Goal: Task Accomplishment & Management: Use online tool/utility

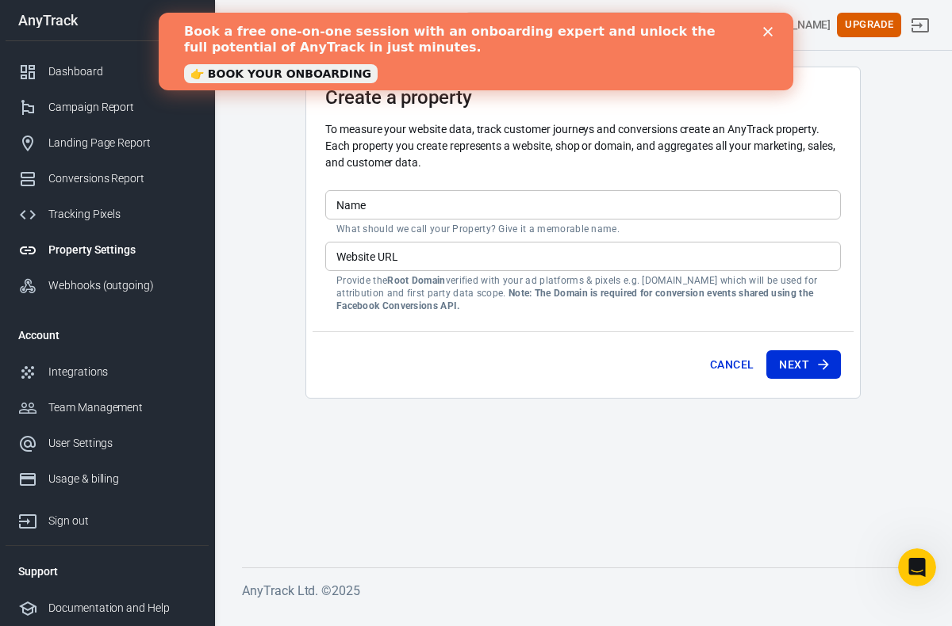
click at [450, 205] on input "Name" at bounding box center [582, 204] width 515 height 29
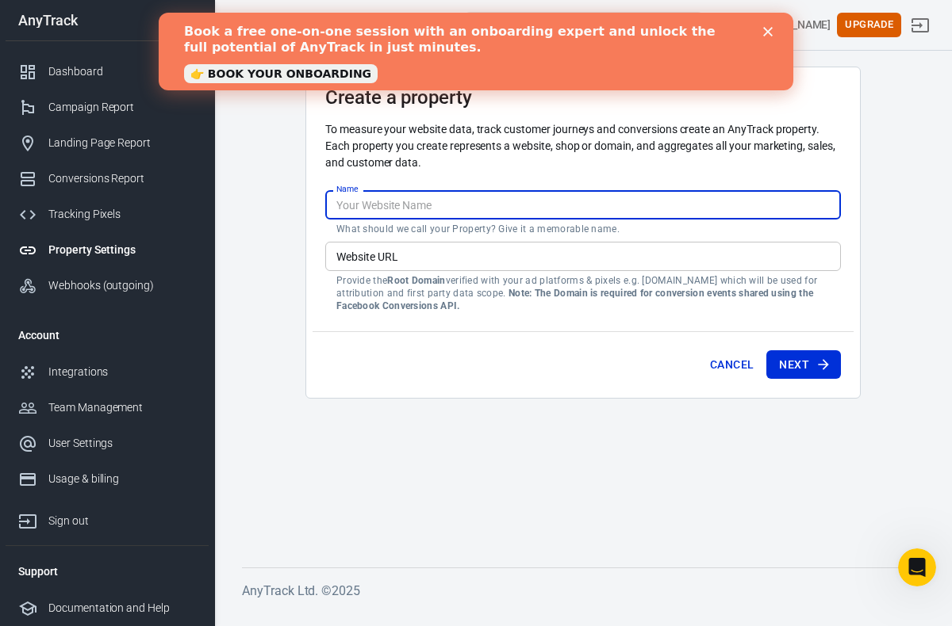
click at [770, 35] on polygon "Close" at bounding box center [768, 32] width 10 height 10
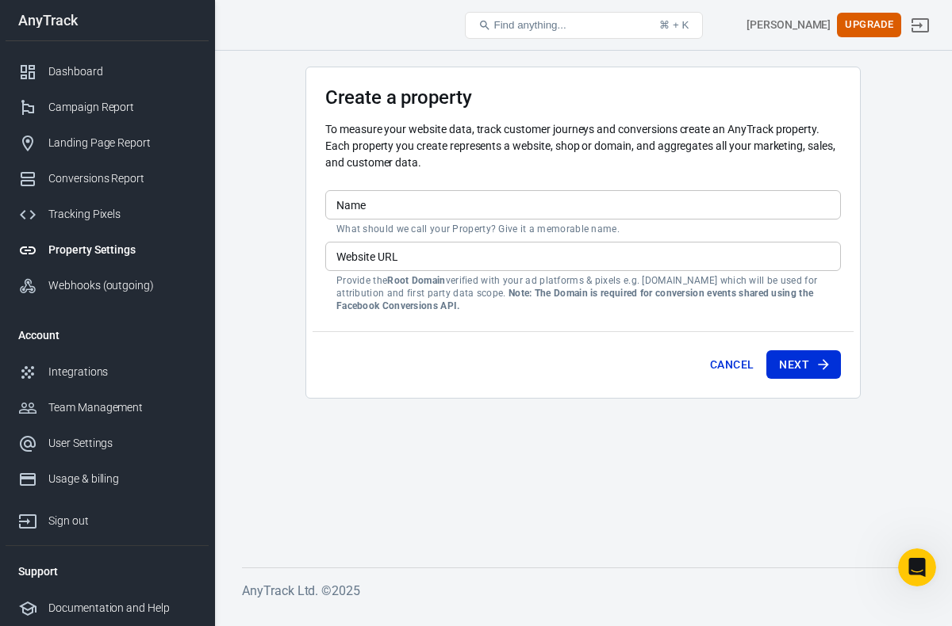
click at [467, 205] on input "Name" at bounding box center [582, 204] width 515 height 29
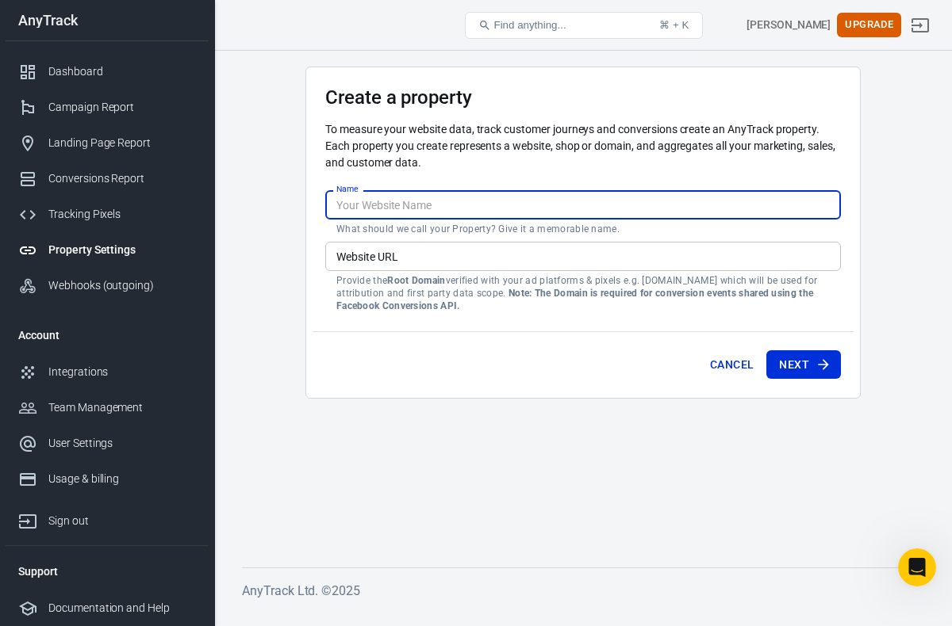
click at [467, 205] on input "Name" at bounding box center [582, 204] width 515 height 29
type input "CasinosHateMe (cas1)"
click at [465, 256] on input "Website URL" at bounding box center [582, 256] width 515 height 29
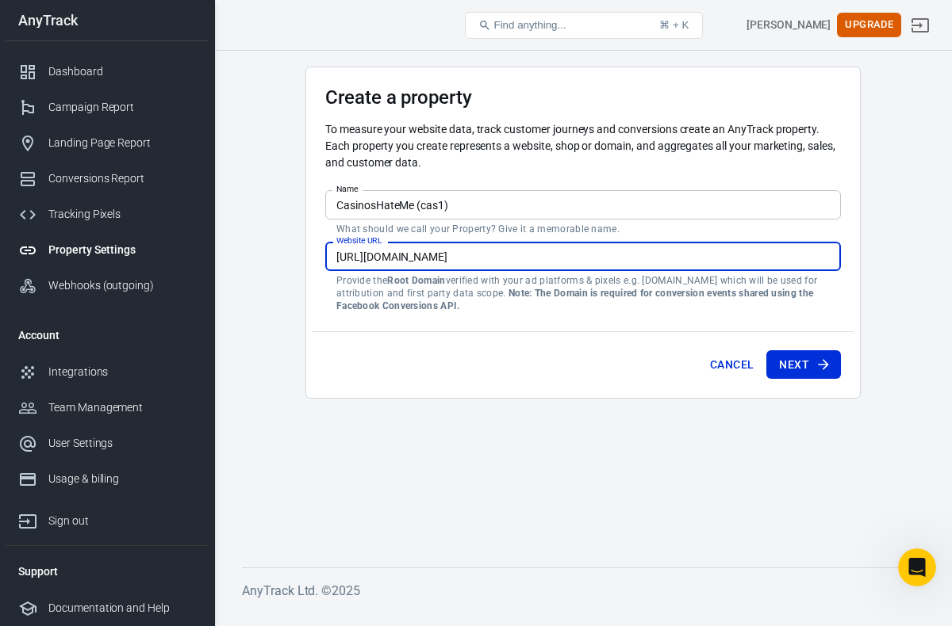
type input "https://casinoshateme.com"
click at [527, 258] on input "https://casinoshateme.com" at bounding box center [582, 256] width 515 height 29
click at [811, 360] on button "Next" at bounding box center [803, 364] width 75 height 29
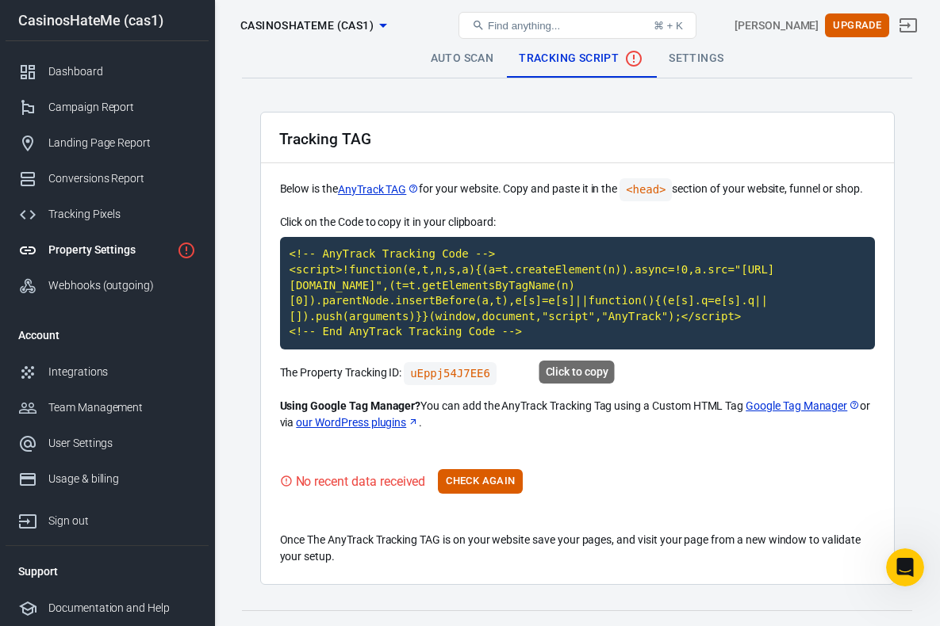
click at [527, 291] on code "<!-- AnyTrack Tracking Code --> <script>!function(e,t,n,s,a){(a=t.createElement…" at bounding box center [577, 293] width 595 height 113
click at [498, 484] on button "Check Again" at bounding box center [480, 481] width 85 height 25
click at [468, 482] on button "Check Again" at bounding box center [480, 481] width 85 height 25
click at [505, 483] on button "Check Again" at bounding box center [480, 481] width 85 height 25
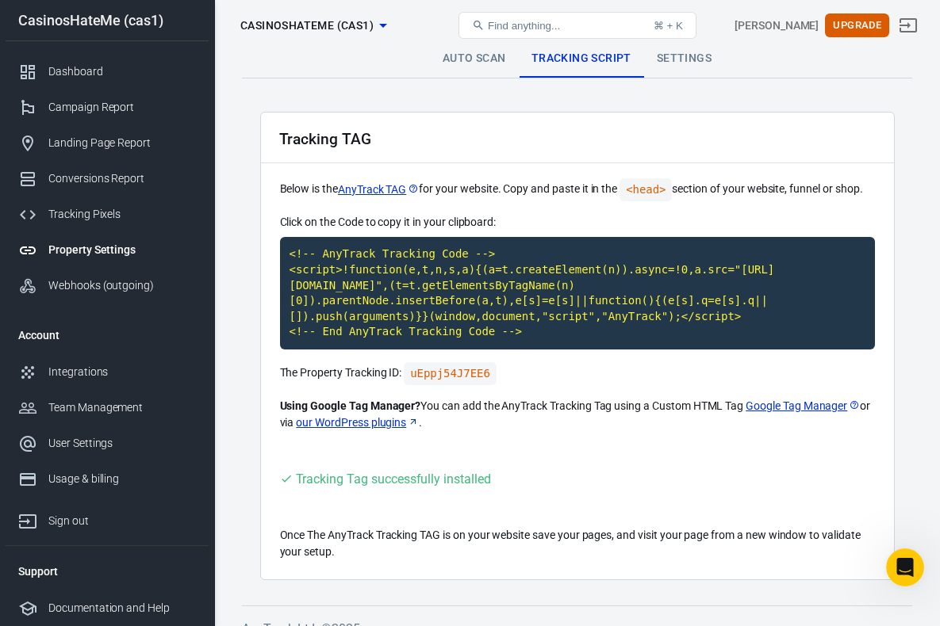
scroll to position [22, 0]
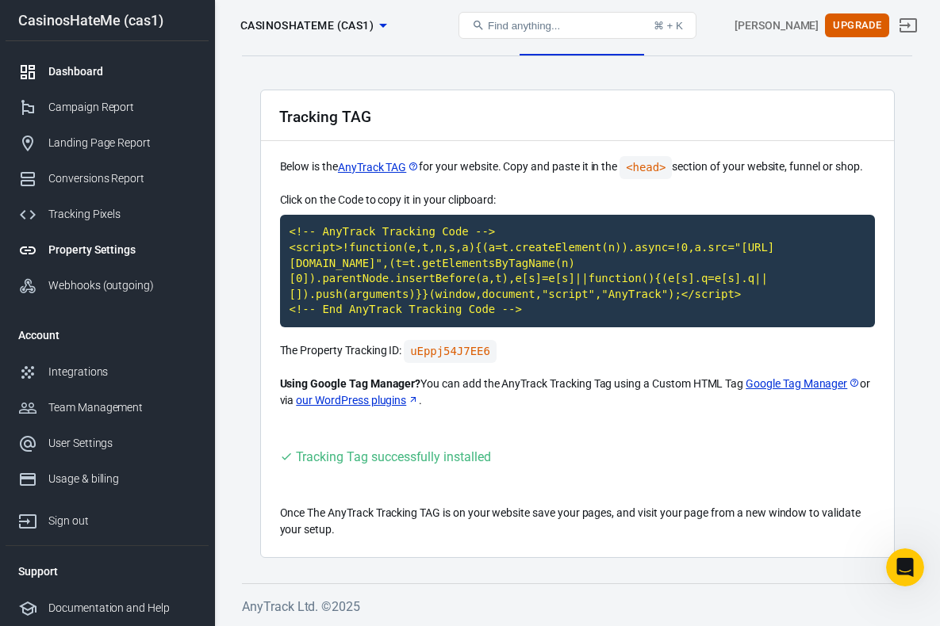
click at [114, 78] on div "Dashboard" at bounding box center [121, 71] width 147 height 17
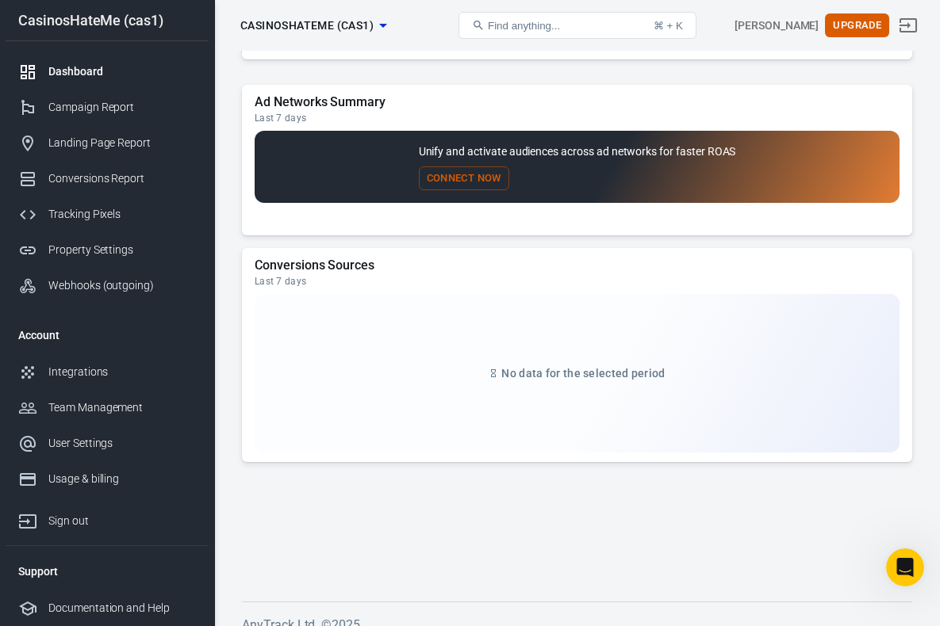
scroll to position [1399, 0]
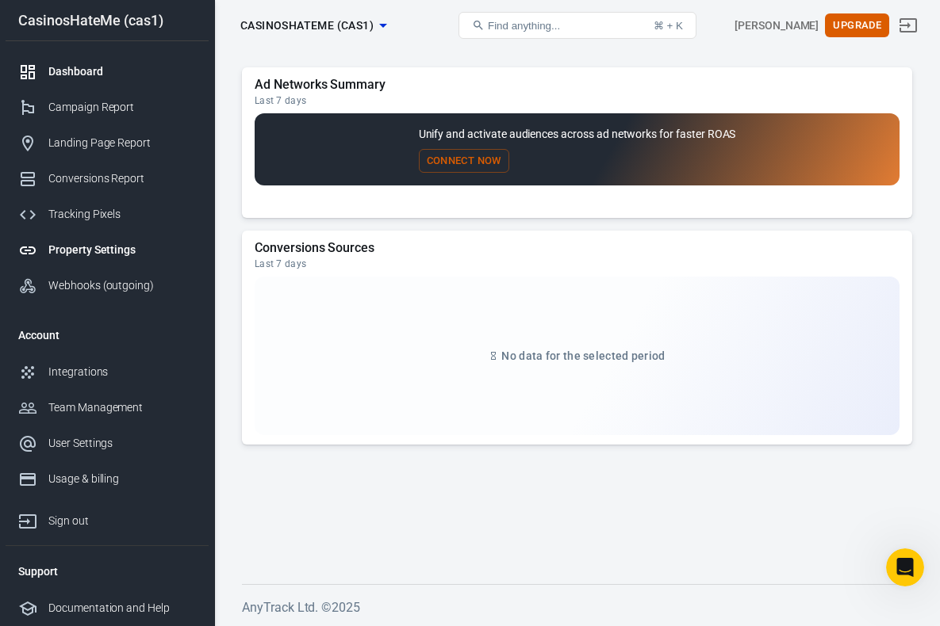
click at [90, 247] on div "Property Settings" at bounding box center [121, 250] width 147 height 17
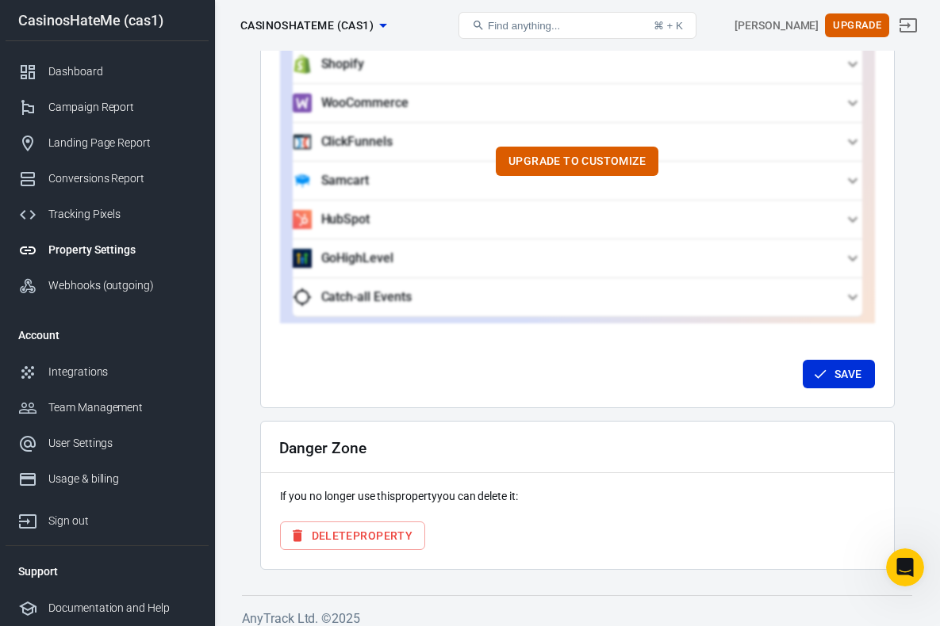
scroll to position [1527, 0]
click at [78, 370] on div "Integrations" at bounding box center [121, 372] width 147 height 17
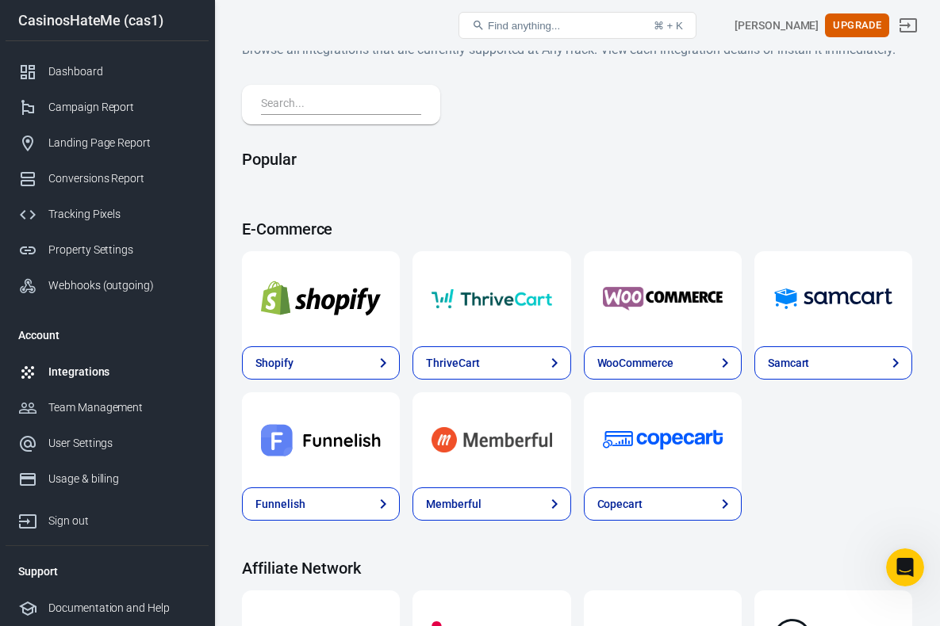
scroll to position [78, 0]
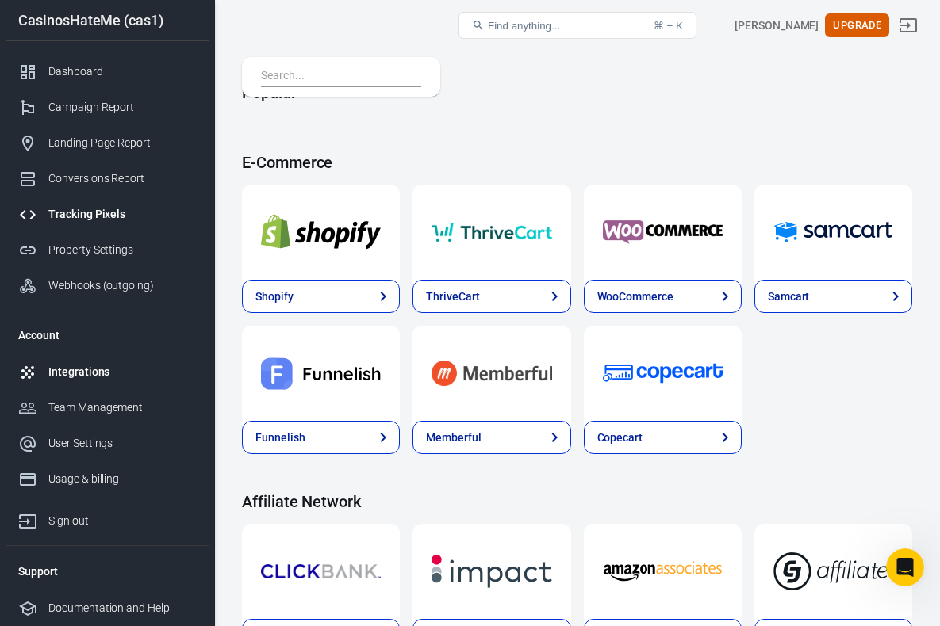
click at [95, 212] on div "Tracking Pixels" at bounding box center [121, 214] width 147 height 17
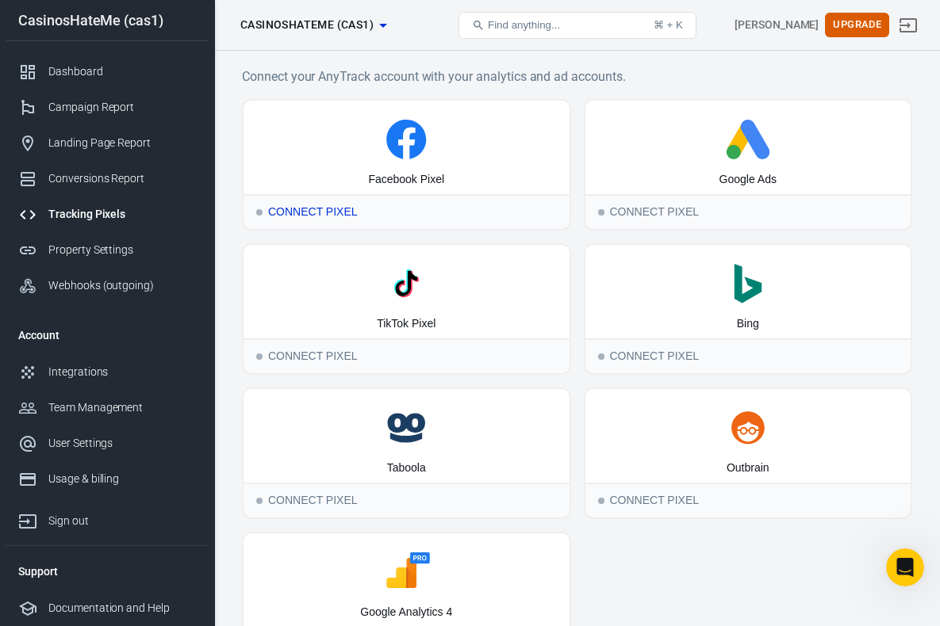
click at [339, 215] on div "Connect Pixel" at bounding box center [406, 211] width 326 height 35
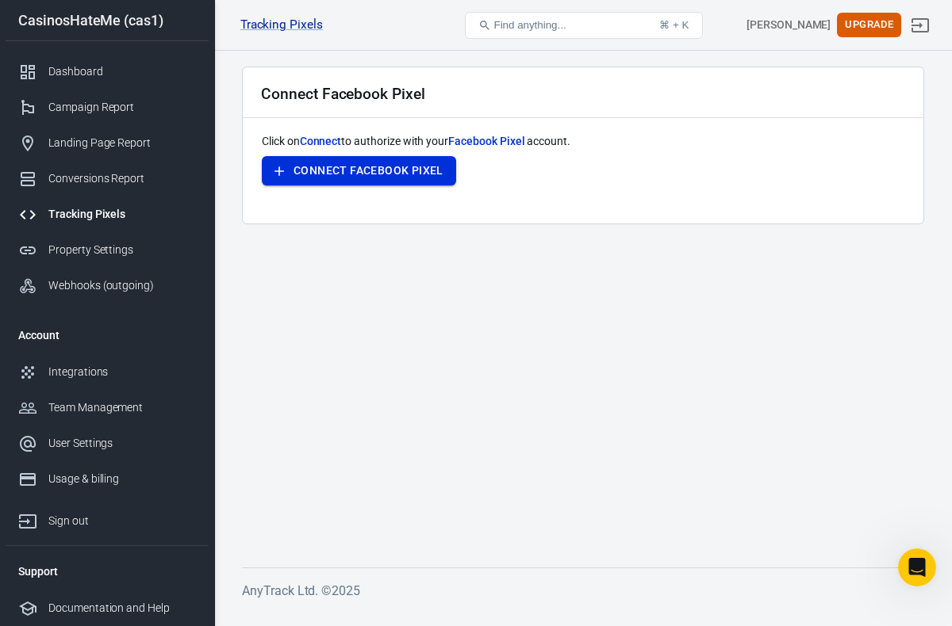
click at [347, 175] on button "Connect Facebook Pixel" at bounding box center [359, 170] width 194 height 29
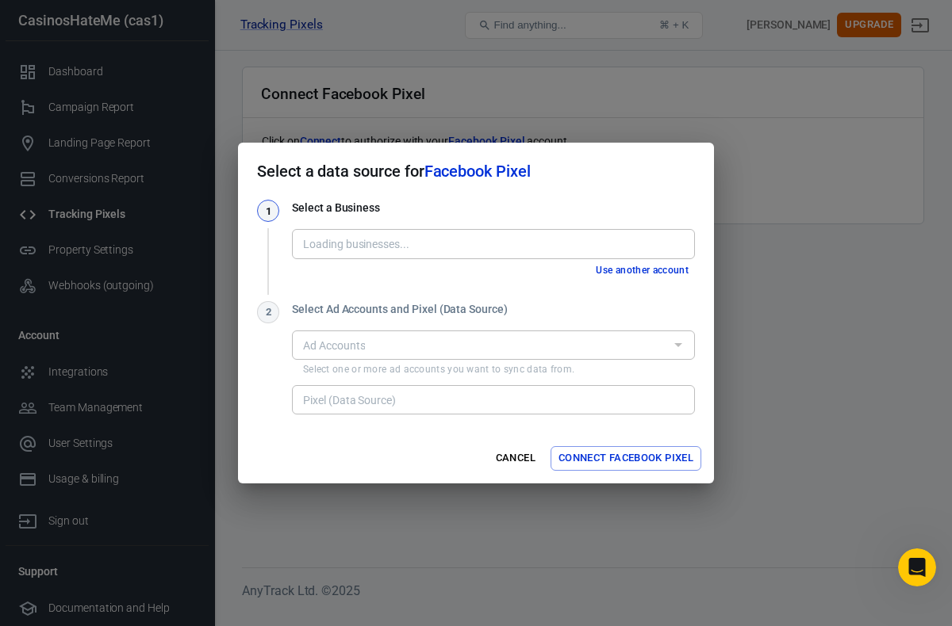
type input "Roni59 [1504644787354996]"
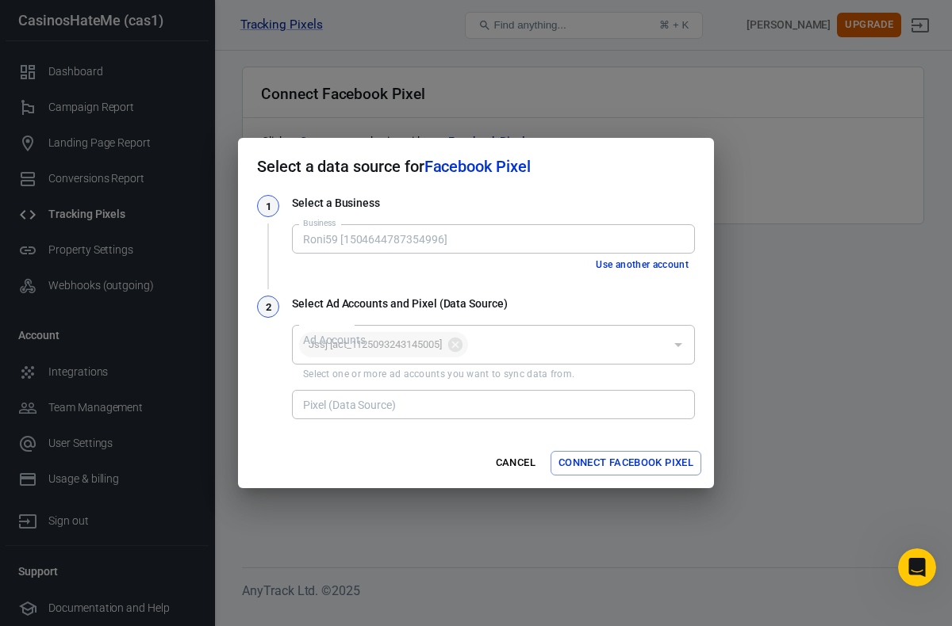
type input "WhatsApp Marketing Message Event Sharing [1159630972927110]"
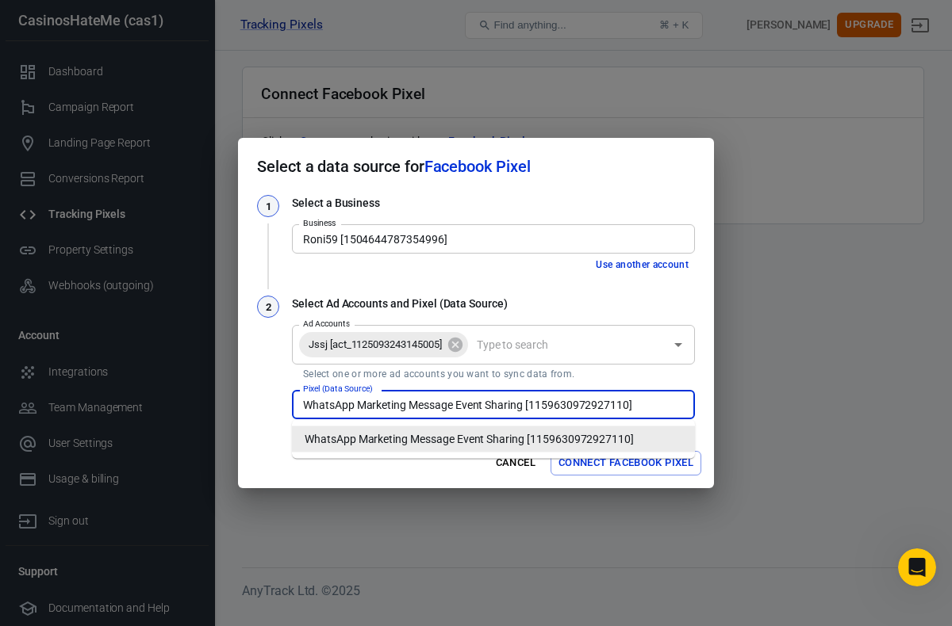
click at [535, 408] on input "WhatsApp Marketing Message Event Sharing [1159630972927110]" at bounding box center [492, 405] width 391 height 20
click at [532, 404] on input "WhatsApp Marketing Message Event Sharing [1159630972927110]" at bounding box center [492, 405] width 391 height 20
click at [527, 409] on input "WhatsApp Marketing Message Event Sharing [1159630972927110]" at bounding box center [492, 405] width 391 height 20
click at [673, 403] on input "WhatsApp Marketing Message Event Sharing [1159630972927110]" at bounding box center [492, 405] width 391 height 20
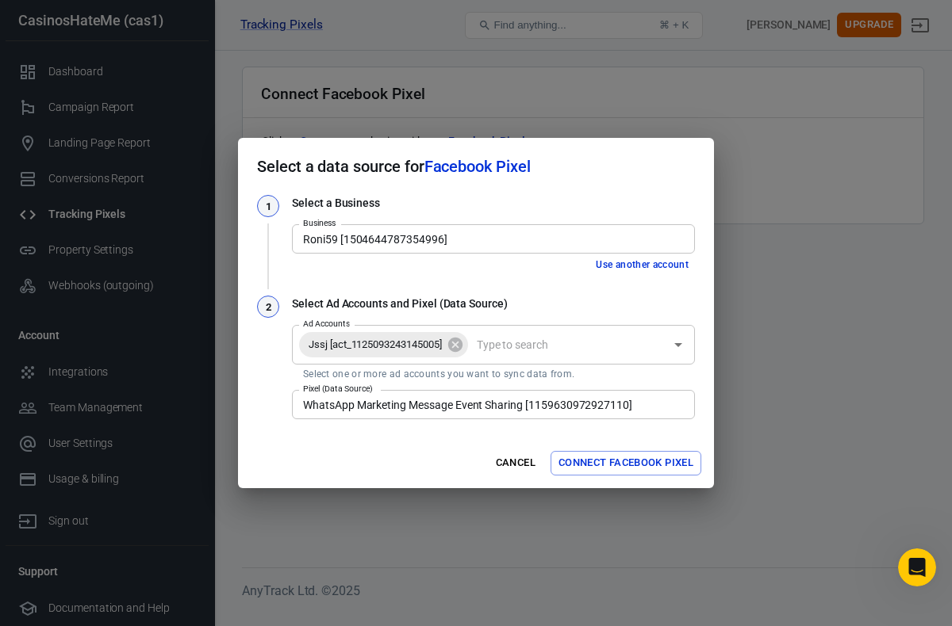
click at [700, 392] on div "1 Select a Business Business Roni59 [1504644787354996] Business Use another acc…" at bounding box center [476, 316] width 476 height 243
click at [671, 404] on input "WhatsApp Marketing Message Event Sharing [1159630972927110]" at bounding box center [492, 405] width 391 height 20
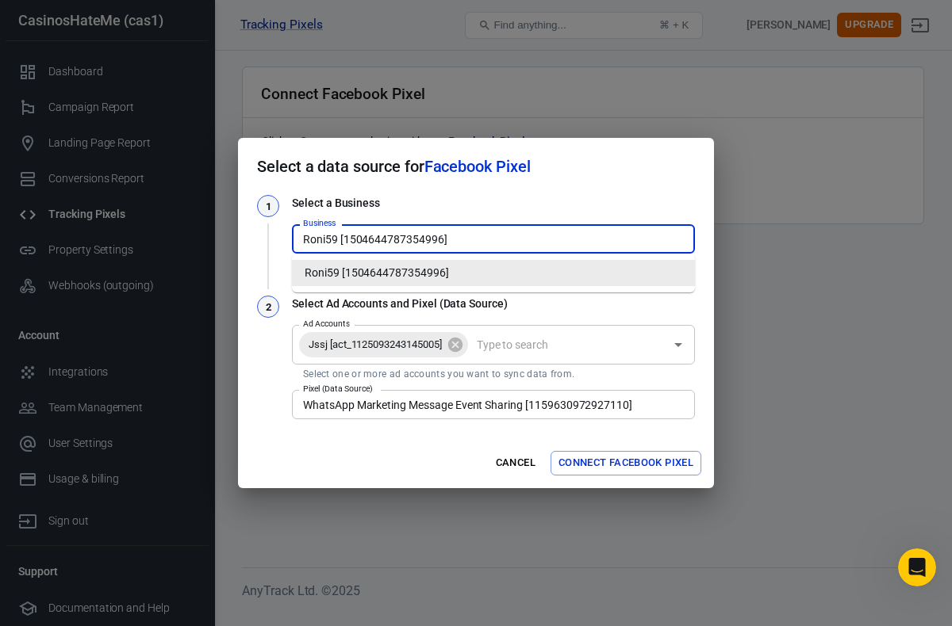
click at [546, 240] on input "Roni59 [1504644787354996]" at bounding box center [492, 239] width 391 height 20
click at [523, 277] on li "Roni59 [1504644787354996]" at bounding box center [493, 273] width 403 height 26
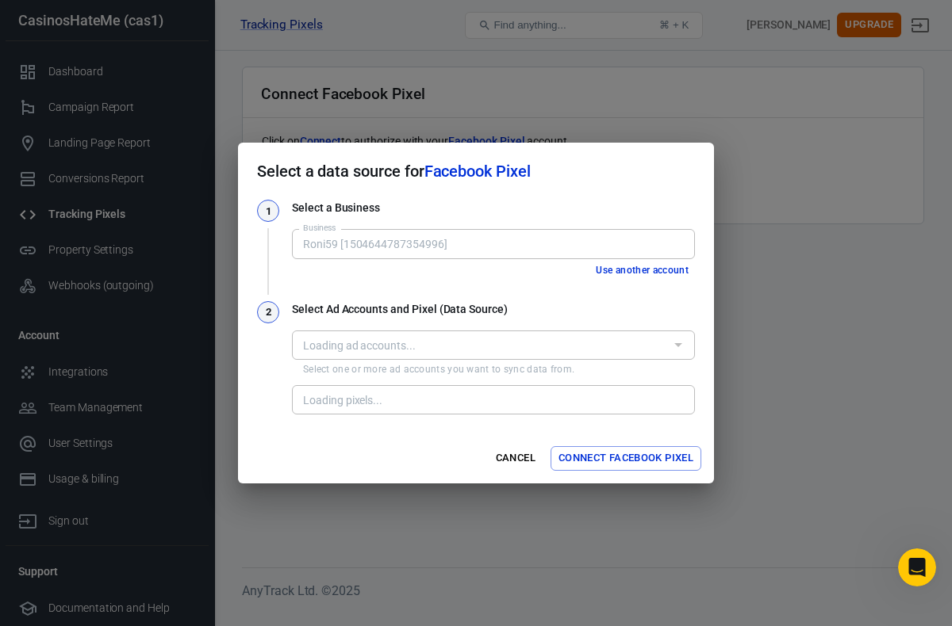
click at [520, 214] on h3 "Select a Business" at bounding box center [493, 208] width 403 height 17
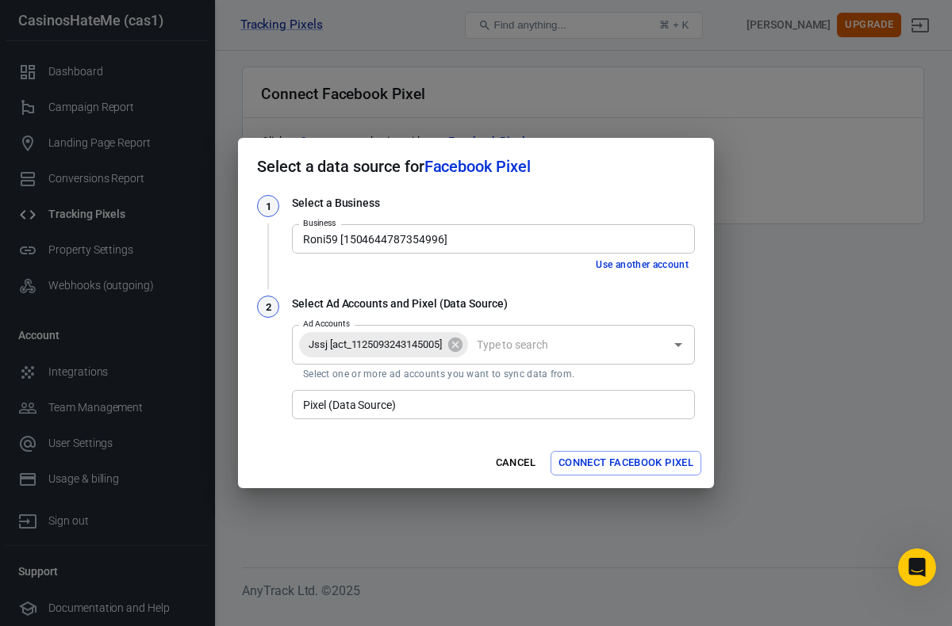
click at [456, 404] on input "Pixel (Data Source)" at bounding box center [492, 405] width 391 height 20
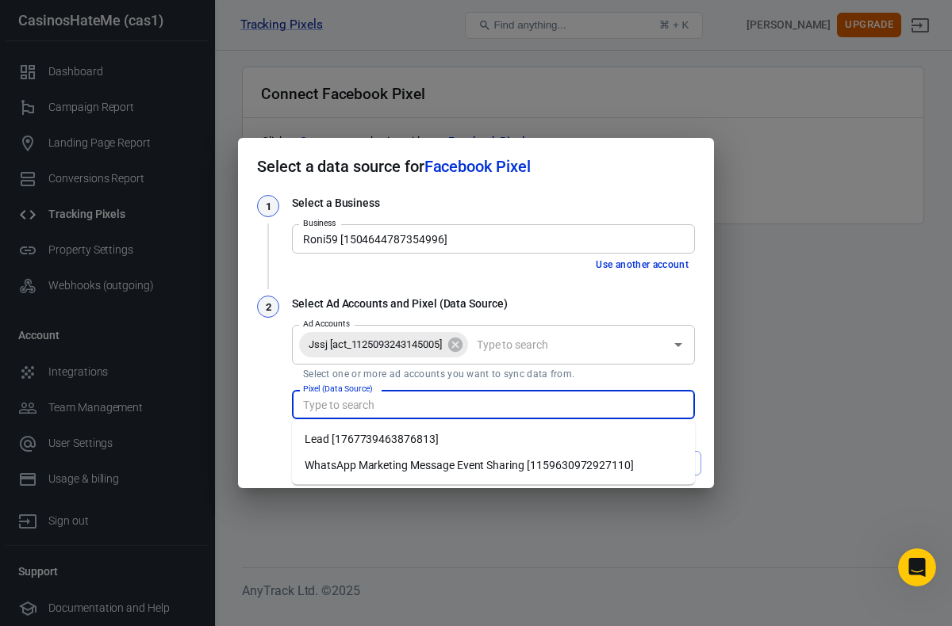
click at [431, 437] on li "Lead [1767739463876813]" at bounding box center [493, 440] width 403 height 26
type input "Lead [1767739463876813]"
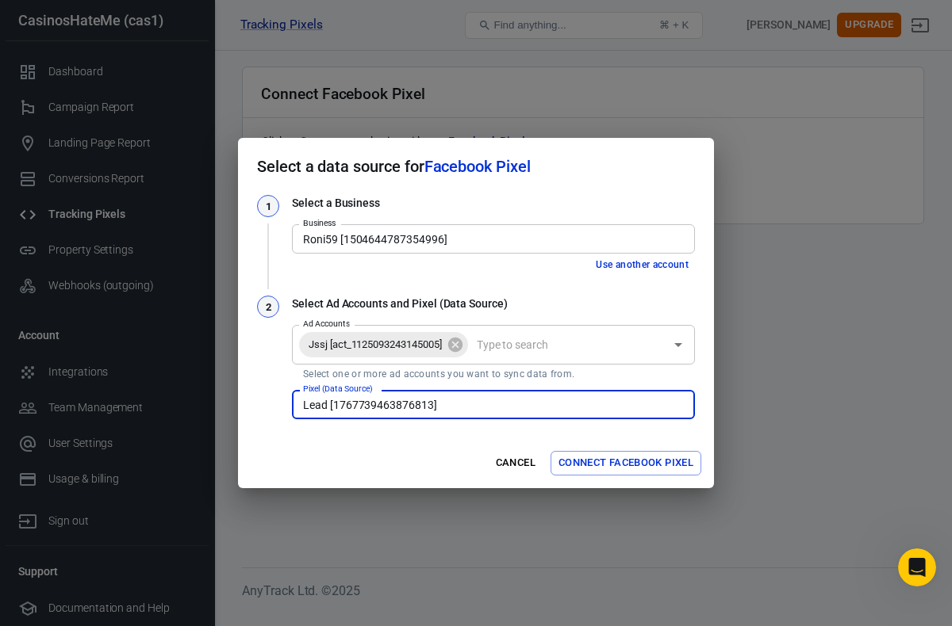
click at [604, 464] on button "Connect Facebook Pixel" at bounding box center [625, 463] width 151 height 25
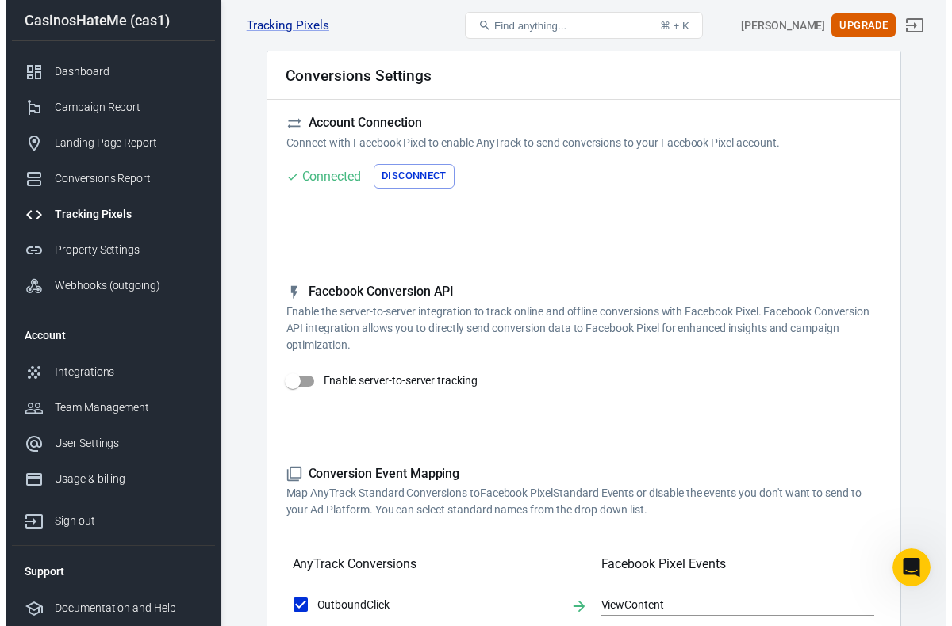
scroll to position [57, 0]
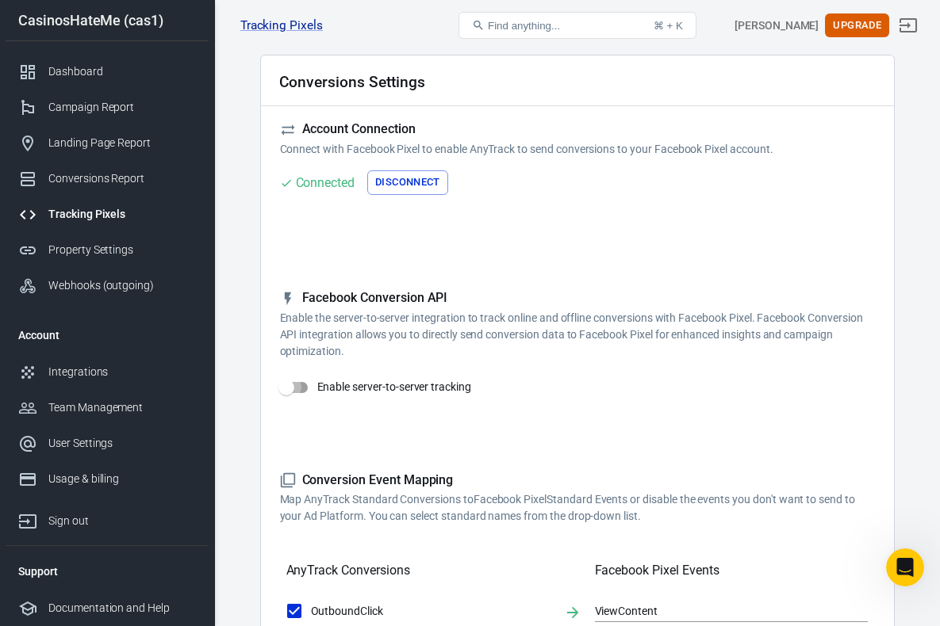
click at [285, 385] on input "Enable server-to-server tracking" at bounding box center [286, 388] width 90 height 30
checkbox input "false"
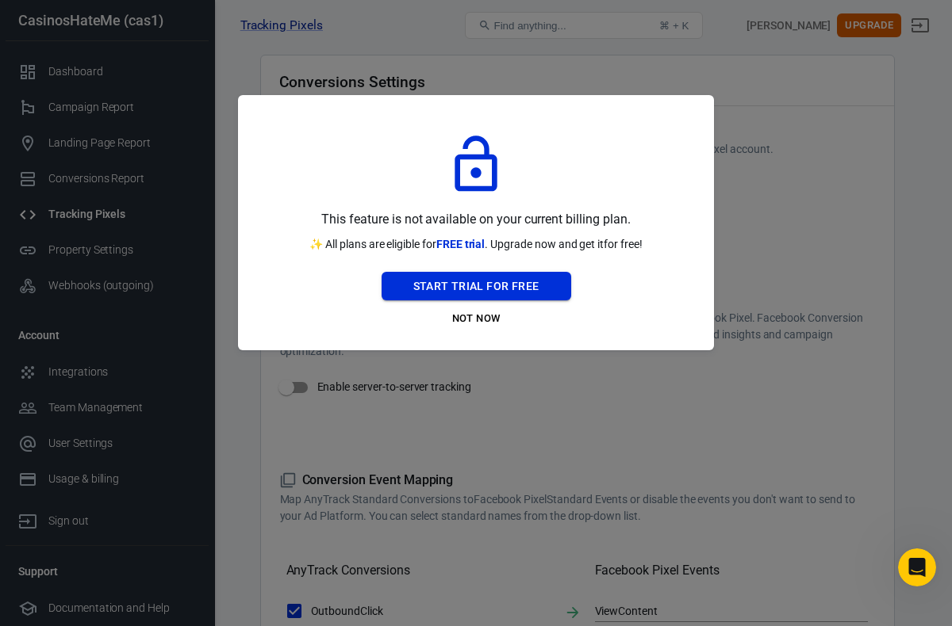
click at [454, 285] on button "Start Trial For Free" at bounding box center [476, 286] width 190 height 29
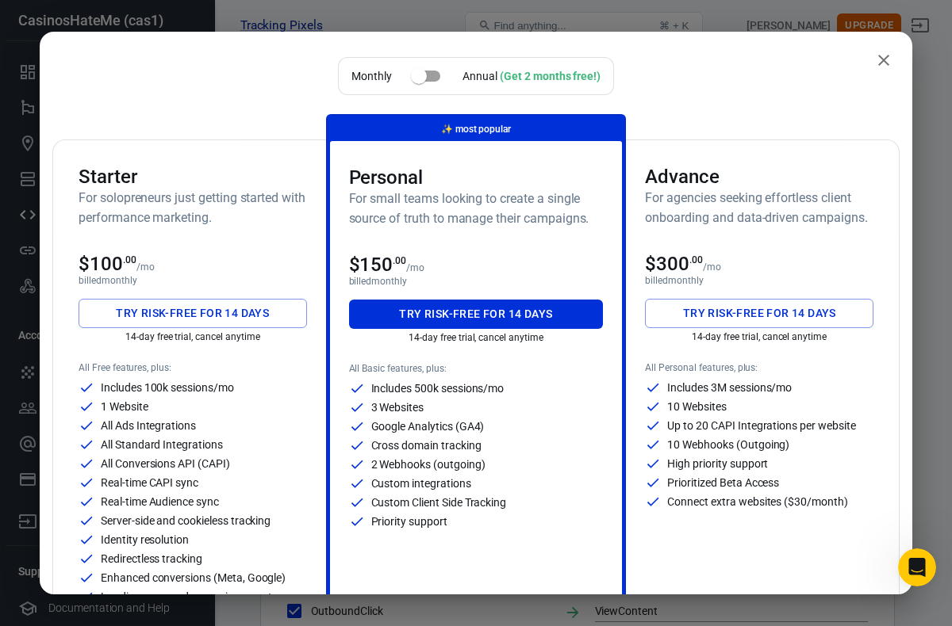
click at [209, 253] on div "$100 .00 /mo" at bounding box center [193, 264] width 228 height 22
click at [218, 323] on button "Try risk-free for 14 days" at bounding box center [193, 313] width 228 height 29
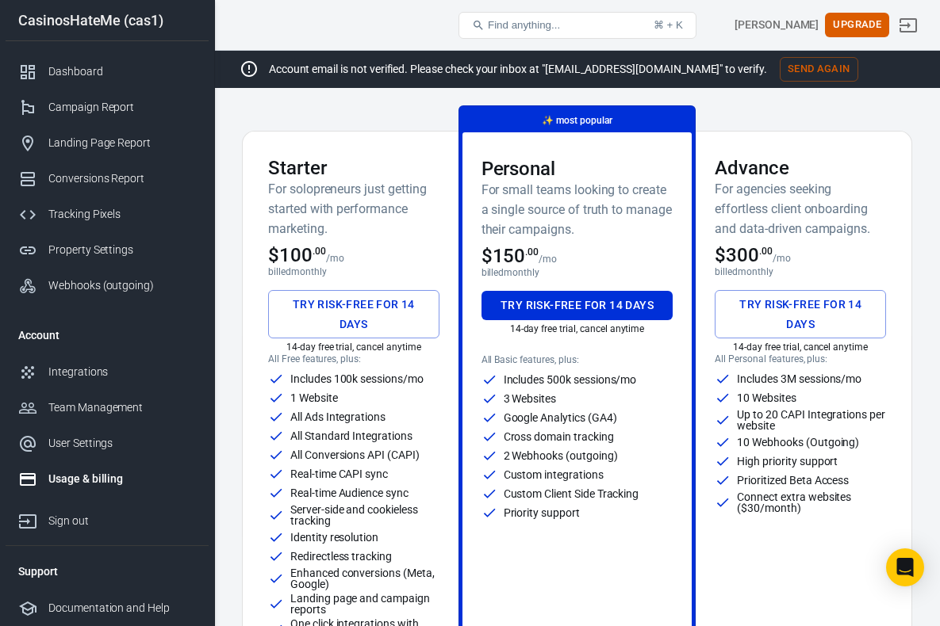
scroll to position [76, 0]
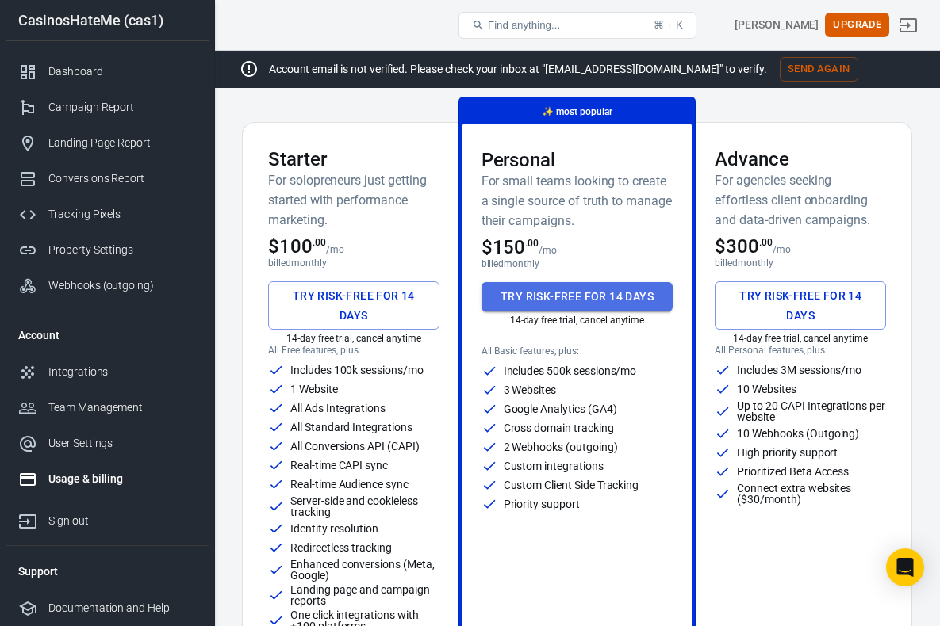
click at [599, 300] on button "Try risk-free for 14 days" at bounding box center [577, 296] width 192 height 29
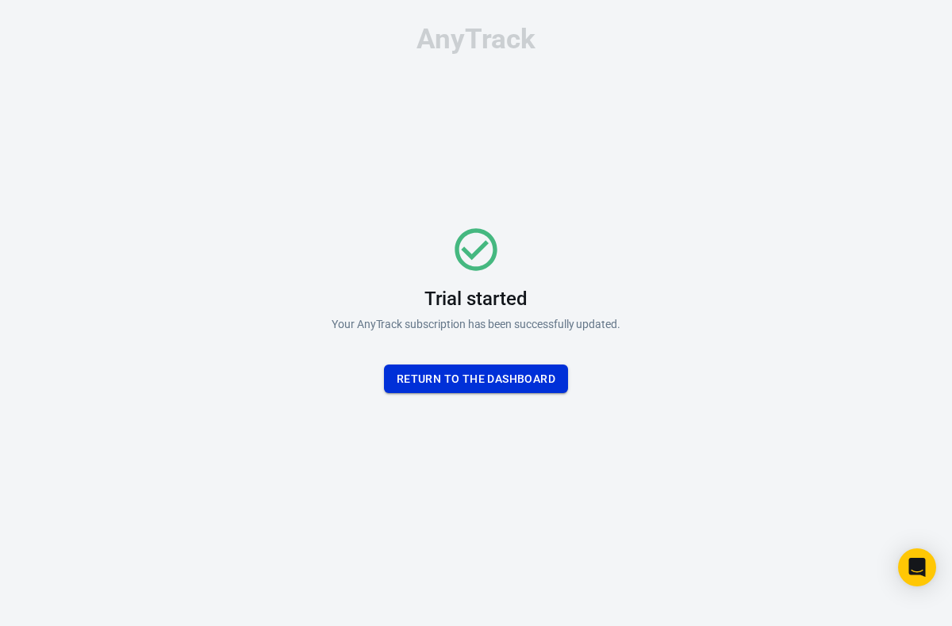
click at [519, 378] on button "Return To the dashboard" at bounding box center [476, 379] width 184 height 29
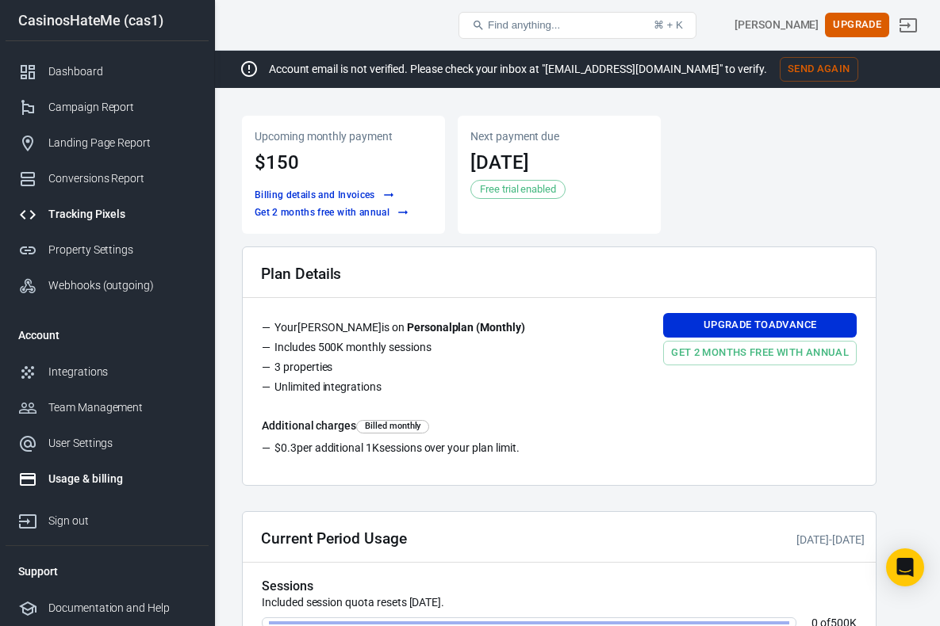
click at [105, 214] on div "Tracking Pixels" at bounding box center [121, 214] width 147 height 17
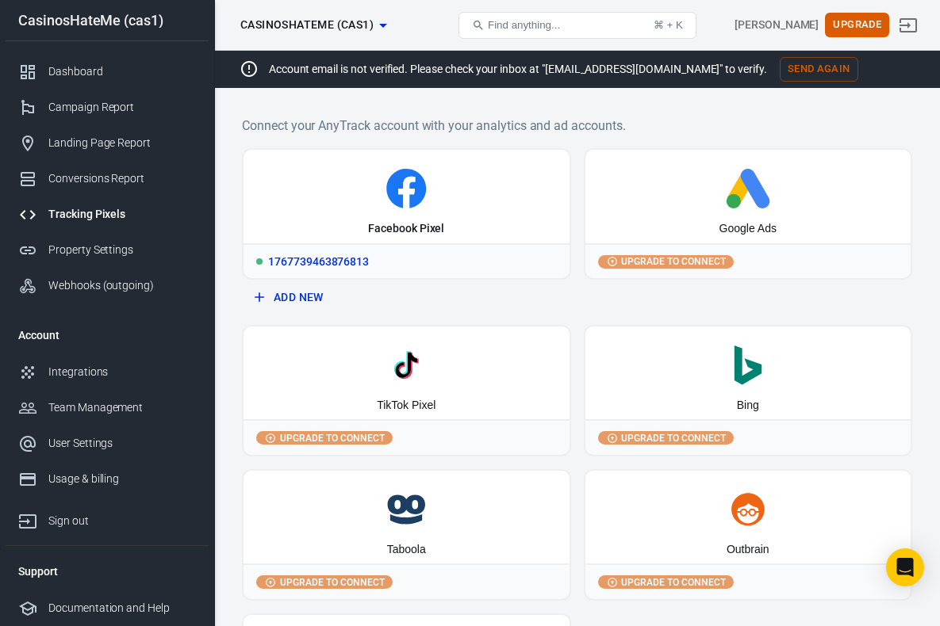
click at [371, 255] on div "1767739463876813" at bounding box center [406, 260] width 326 height 35
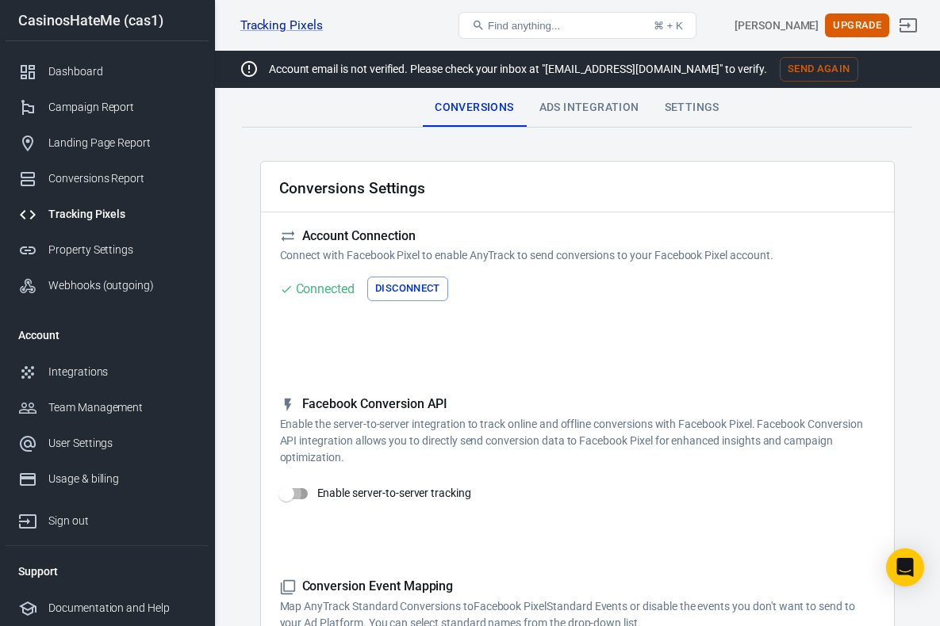
click at [298, 495] on input "Enable server-to-server tracking" at bounding box center [286, 494] width 90 height 30
checkbox input "false"
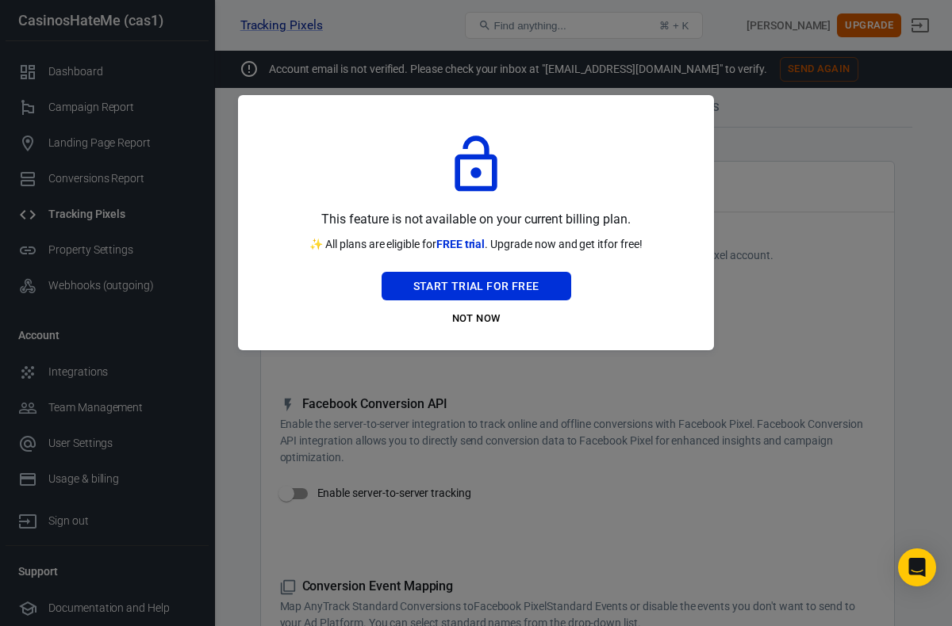
click at [555, 446] on div at bounding box center [476, 313] width 952 height 626
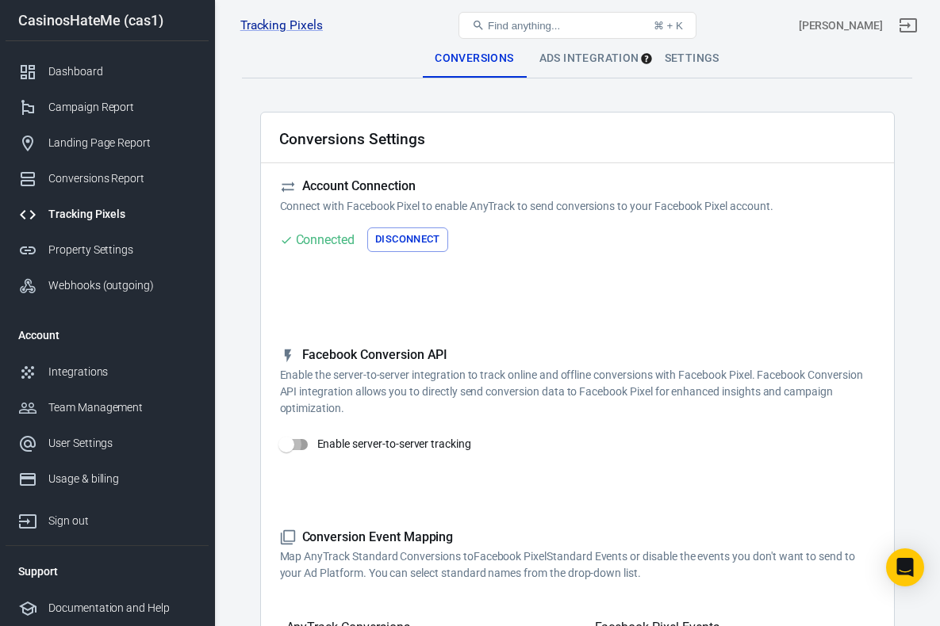
click at [307, 442] on input "Enable server-to-server tracking" at bounding box center [286, 445] width 90 height 30
checkbox input "true"
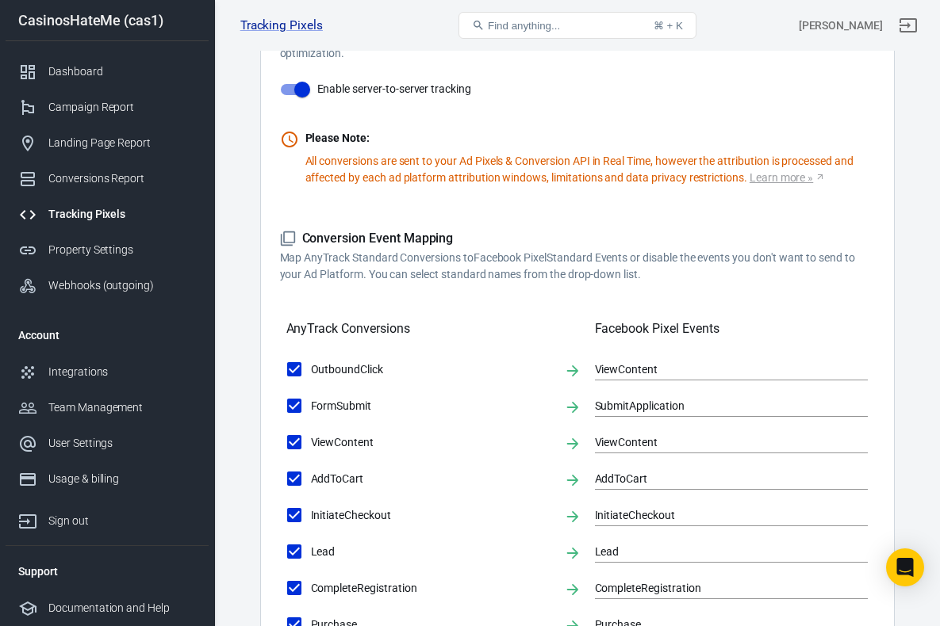
scroll to position [462, 0]
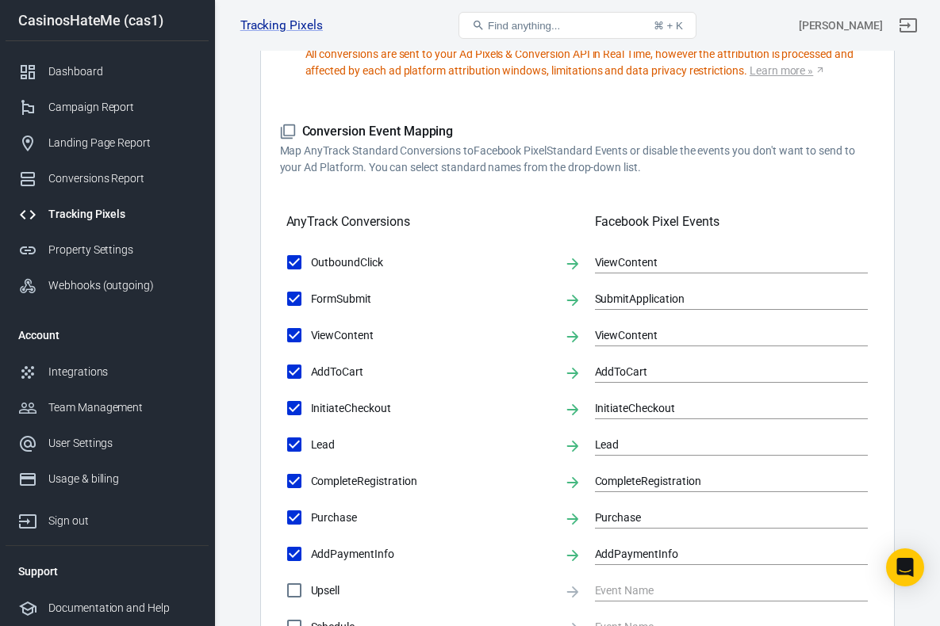
click at [293, 407] on input "InitiateCheckout" at bounding box center [294, 408] width 33 height 33
checkbox input "false"
click at [292, 375] on input "AddToCart" at bounding box center [294, 371] width 33 height 33
checkbox input "false"
click at [292, 331] on input "ViewContent" at bounding box center [294, 335] width 33 height 33
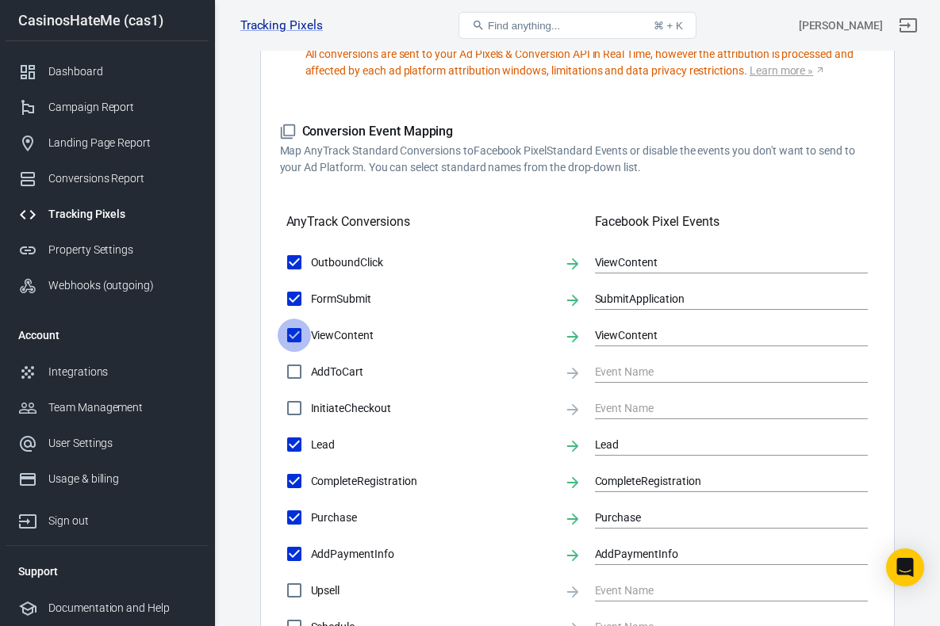
checkbox input "false"
click at [292, 301] on input "FormSubmit" at bounding box center [294, 298] width 33 height 33
checkbox input "false"
click at [295, 262] on input "OutboundClick" at bounding box center [294, 262] width 33 height 33
checkbox input "false"
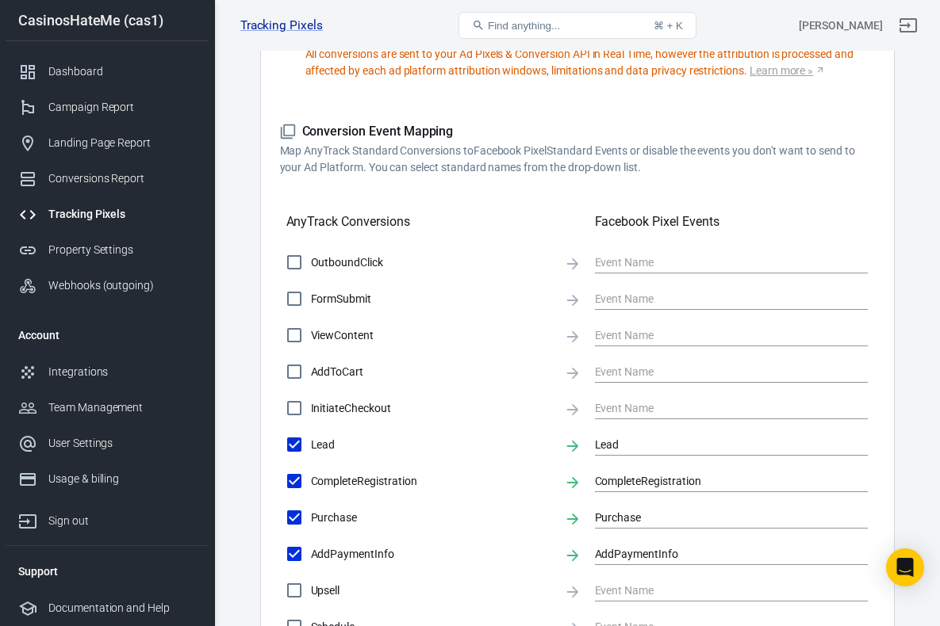
click at [296, 339] on input "ViewContent" at bounding box center [294, 335] width 33 height 33
checkbox input "true"
type input "ViewContent"
click at [294, 484] on input "CompleteRegistration" at bounding box center [294, 481] width 33 height 33
checkbox input "false"
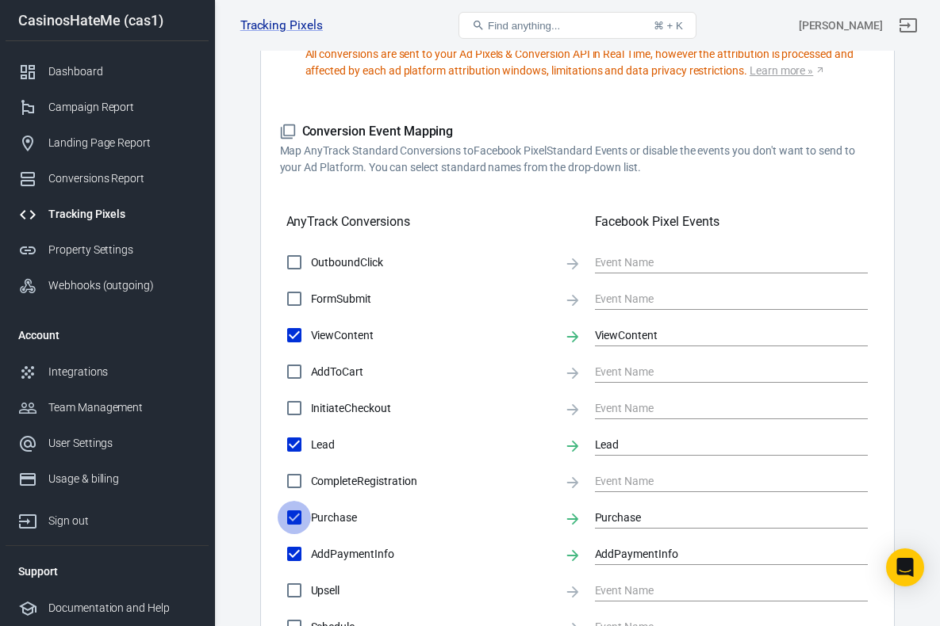
click at [294, 519] on input "Purchase" at bounding box center [294, 517] width 33 height 33
checkbox input "false"
click at [294, 558] on input "AddPaymentInfo" at bounding box center [294, 554] width 33 height 33
checkbox input "false"
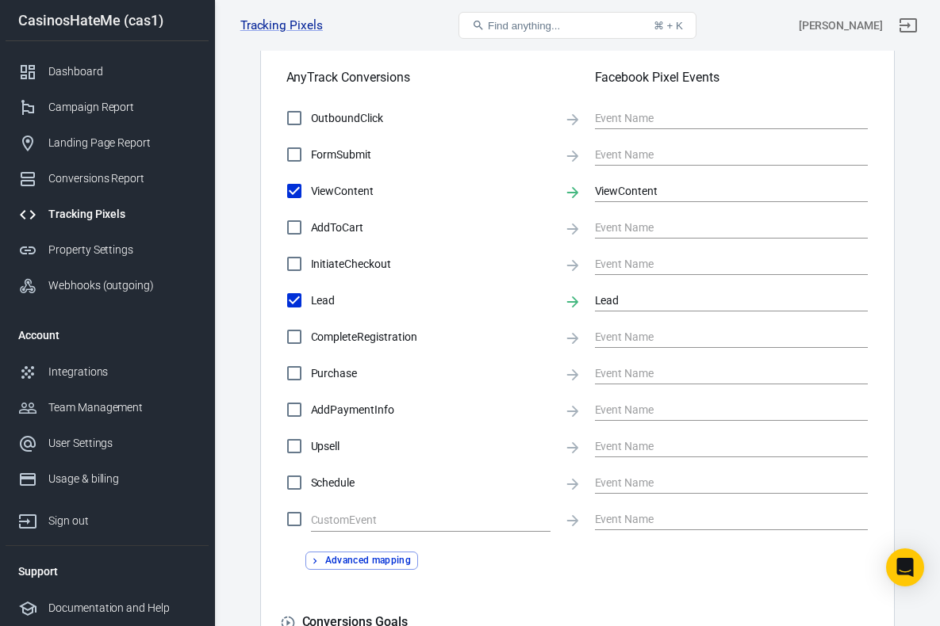
scroll to position [831, 0]
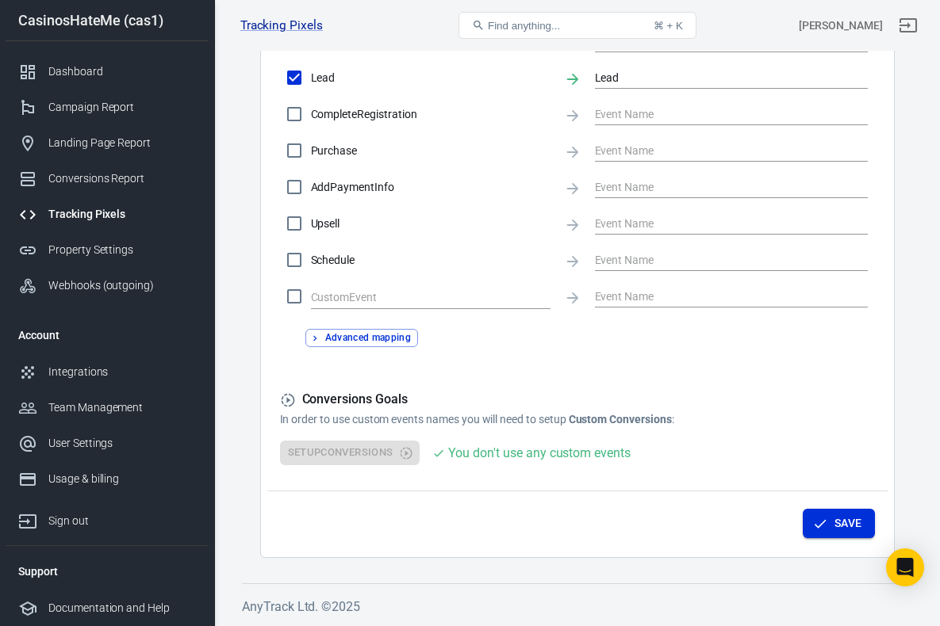
click at [846, 534] on button "Save" at bounding box center [838, 523] width 72 height 29
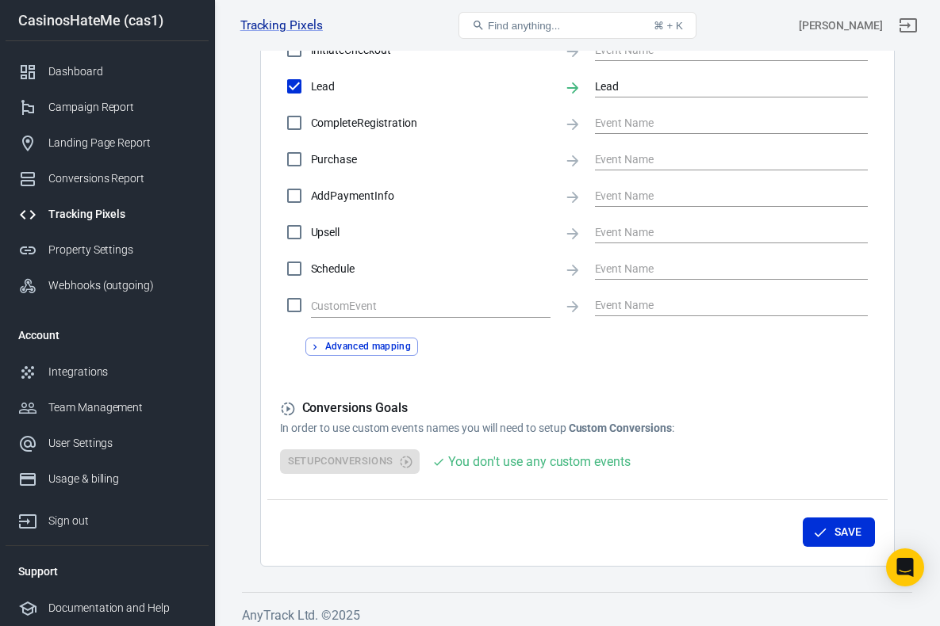
scroll to position [816, 0]
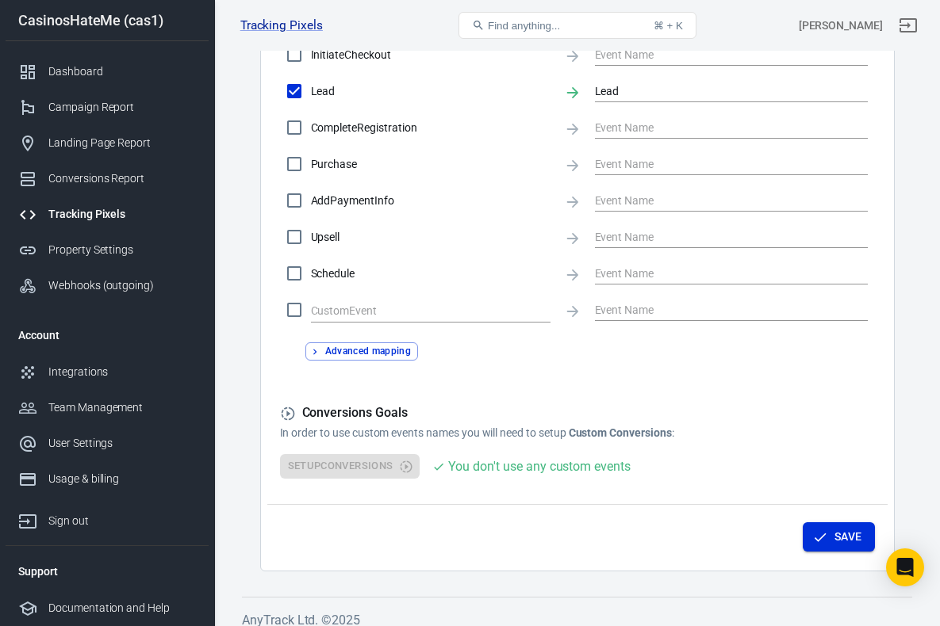
click at [818, 538] on icon "button" at bounding box center [820, 538] width 16 height 16
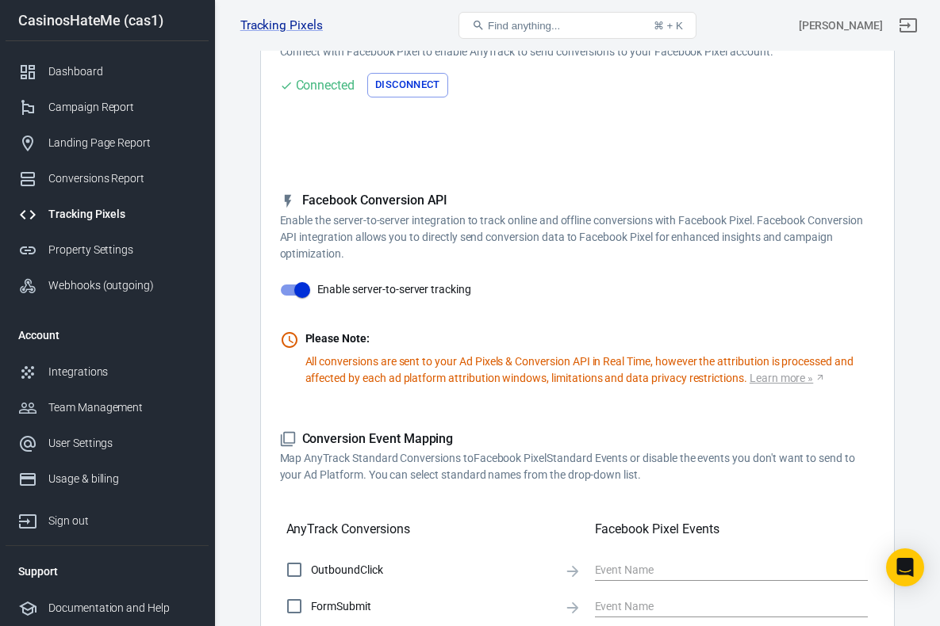
scroll to position [0, 0]
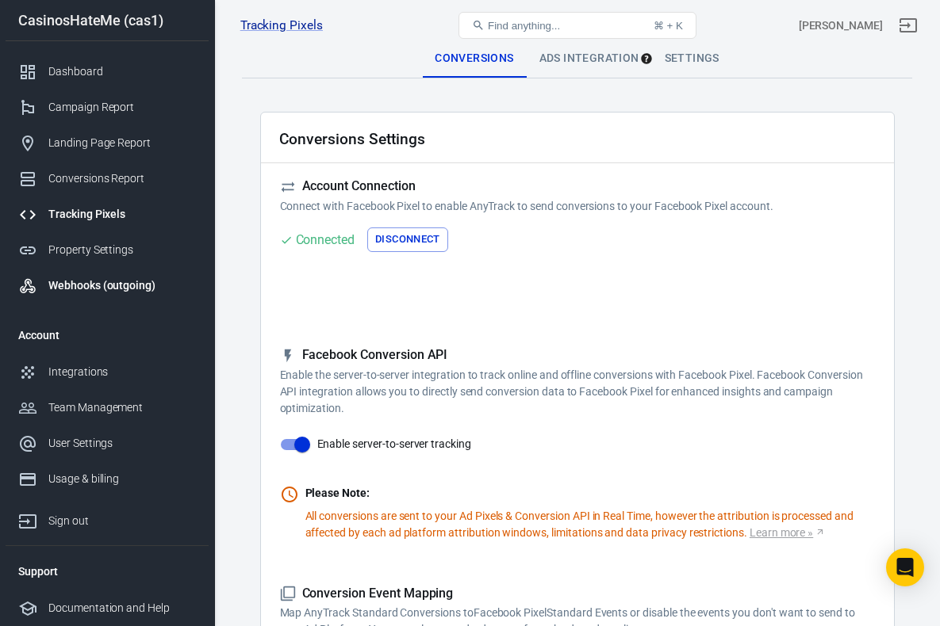
click at [83, 284] on div "Webhooks (outgoing)" at bounding box center [121, 286] width 147 height 17
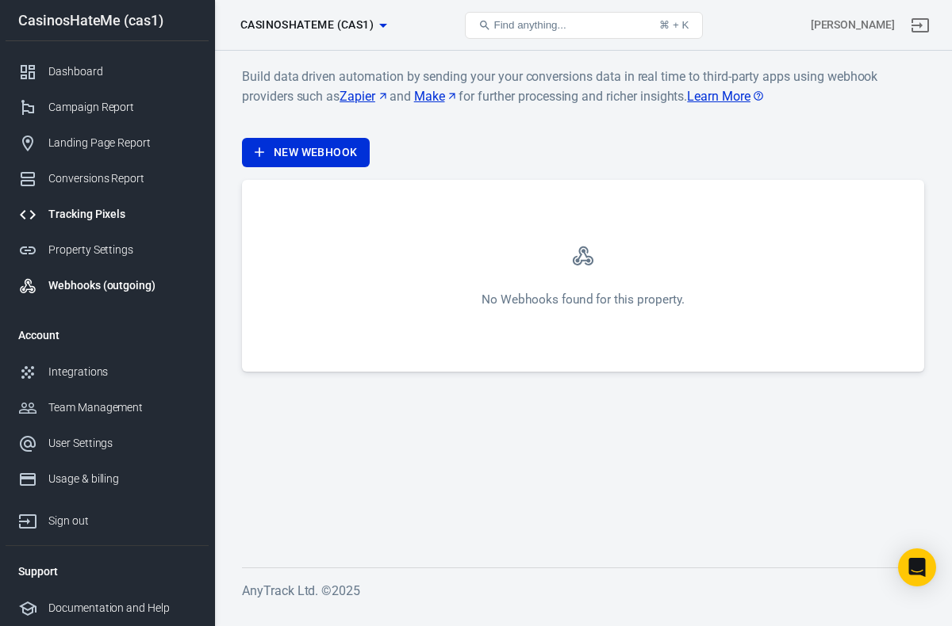
click at [102, 219] on div "Tracking Pixels" at bounding box center [121, 214] width 147 height 17
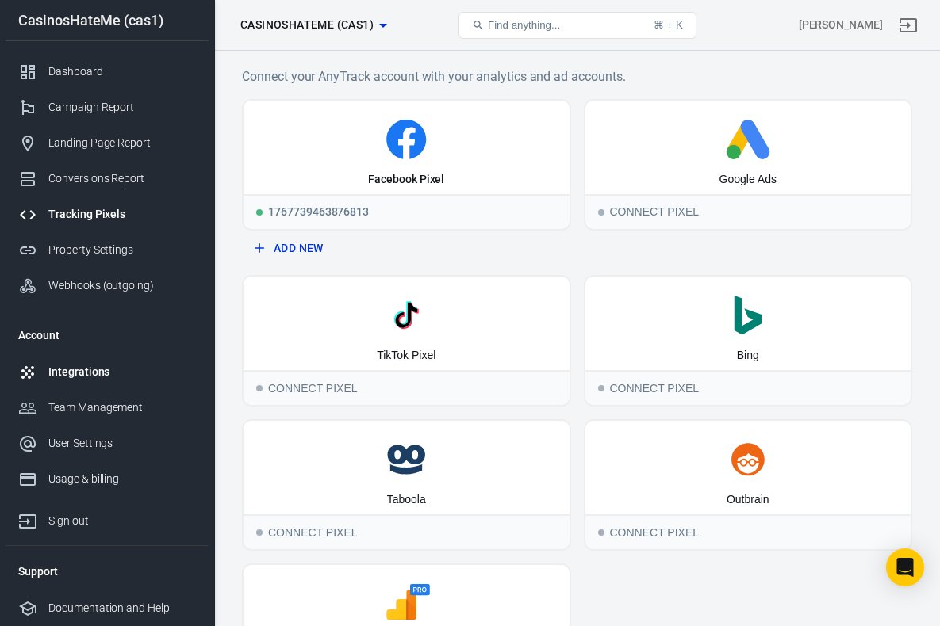
click at [105, 377] on div "Integrations" at bounding box center [121, 372] width 147 height 17
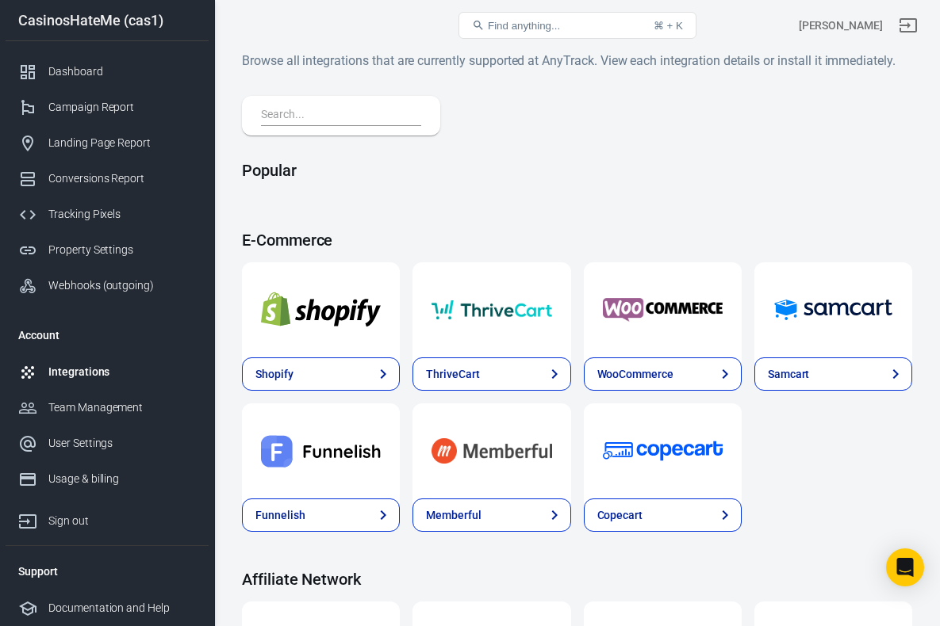
click at [342, 117] on input "text" at bounding box center [338, 115] width 154 height 21
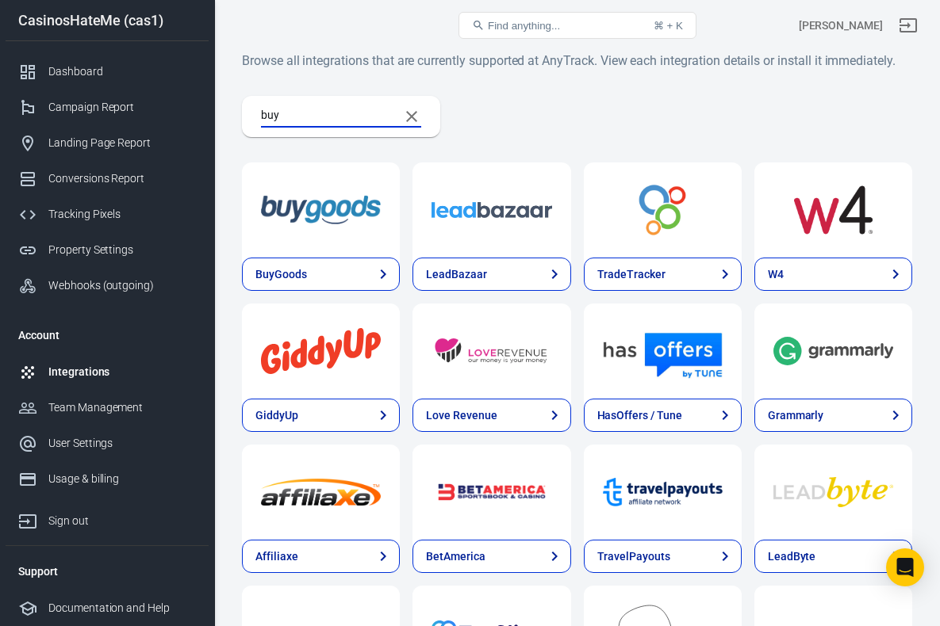
type input "buyg"
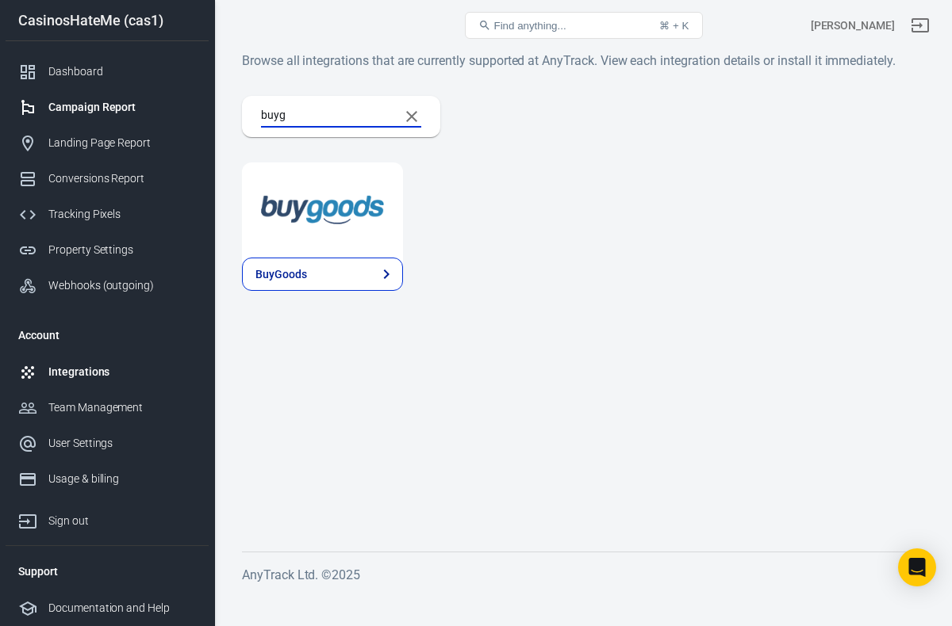
click at [177, 106] on div "AnyTrack Integrations Catalog Find anything... ⌘ + K Robert Armata CasinosHateM…" at bounding box center [476, 323] width 952 height 544
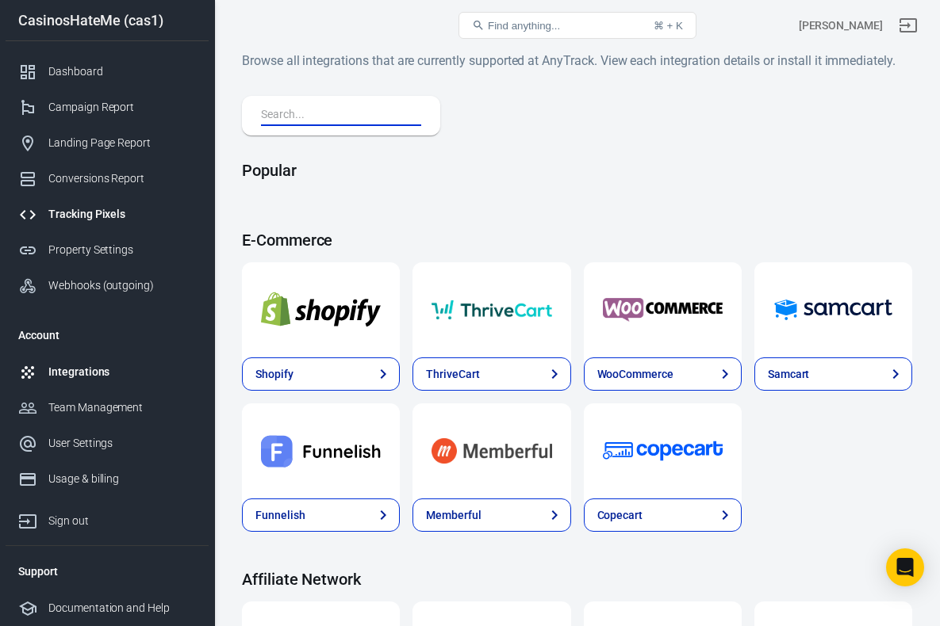
click at [72, 216] on div "Tracking Pixels" at bounding box center [121, 214] width 147 height 17
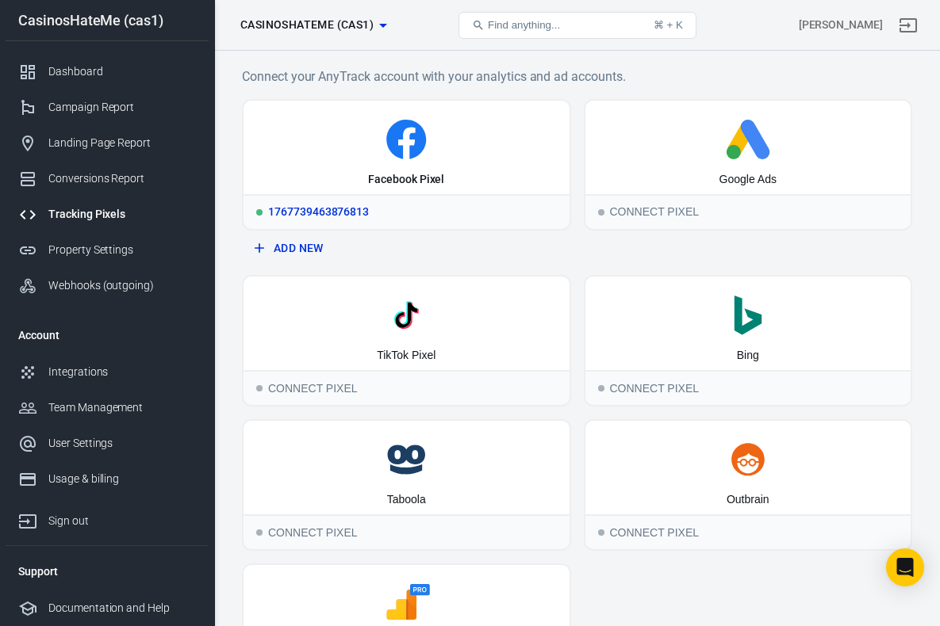
click at [401, 211] on div "1767739463876813" at bounding box center [406, 211] width 326 height 35
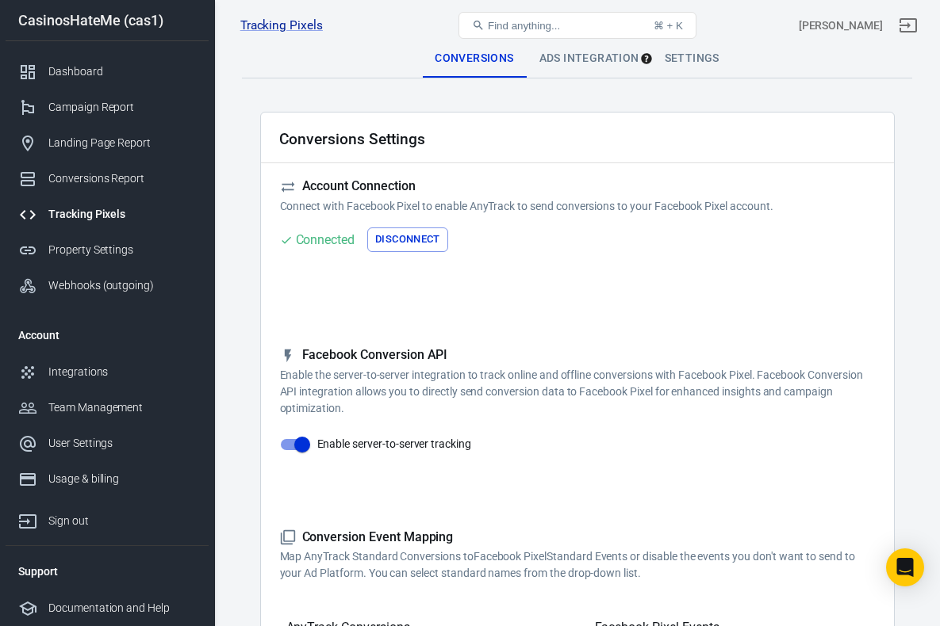
click at [575, 59] on div "Ads Integration" at bounding box center [589, 59] width 125 height 38
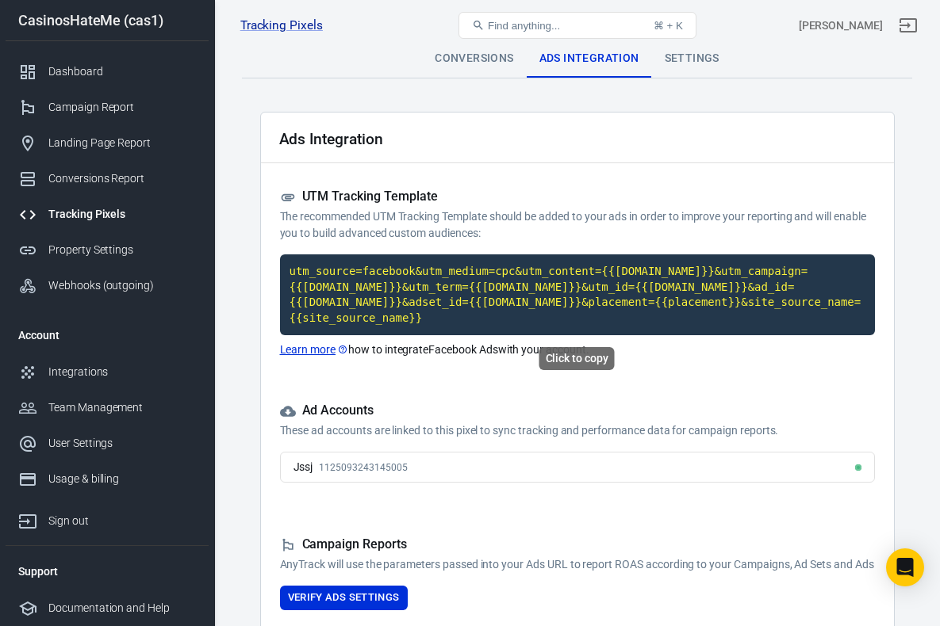
click at [484, 286] on code "utm_source=facebook&utm_medium=cpc&utm_content={{adset.name}}&utm_campaign={{ca…" at bounding box center [577, 295] width 595 height 81
click at [509, 319] on code "utm_source=facebook&utm_medium=cpc&utm_content={{adset.name}}&utm_campaign={{ca…" at bounding box center [577, 295] width 595 height 81
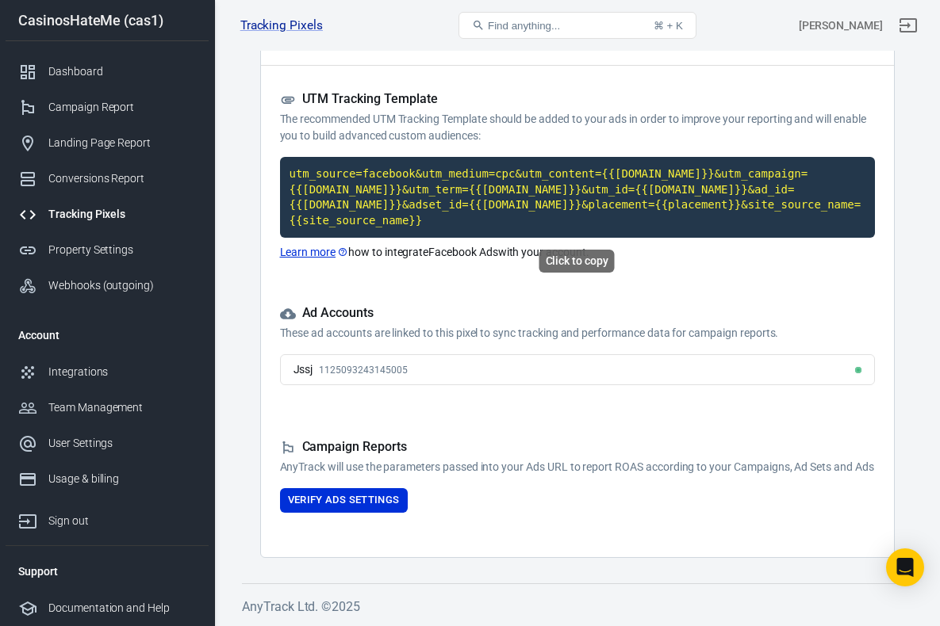
click at [517, 171] on code "utm_source=facebook&utm_medium=cpc&utm_content={{adset.name}}&utm_campaign={{ca…" at bounding box center [577, 197] width 595 height 81
